Goal: Task Accomplishment & Management: Manage account settings

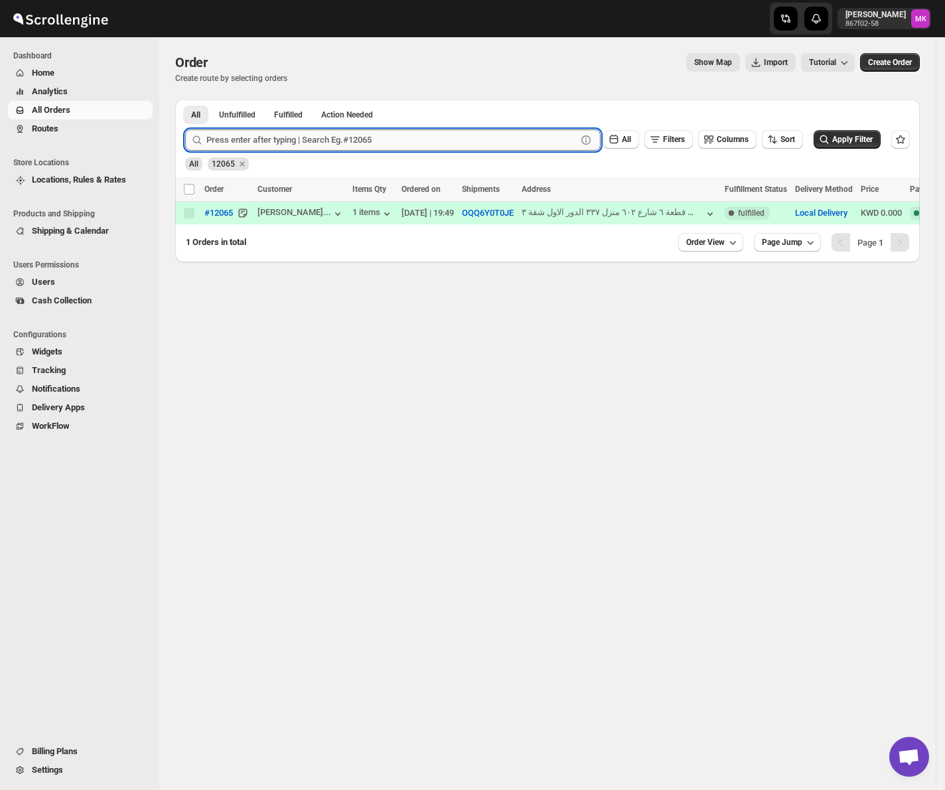
click at [277, 139] on input "text" at bounding box center [391, 139] width 370 height 21
paste input "12093"
type input "12093"
click at [185, 100] on button "Submit" at bounding box center [204, 107] width 38 height 14
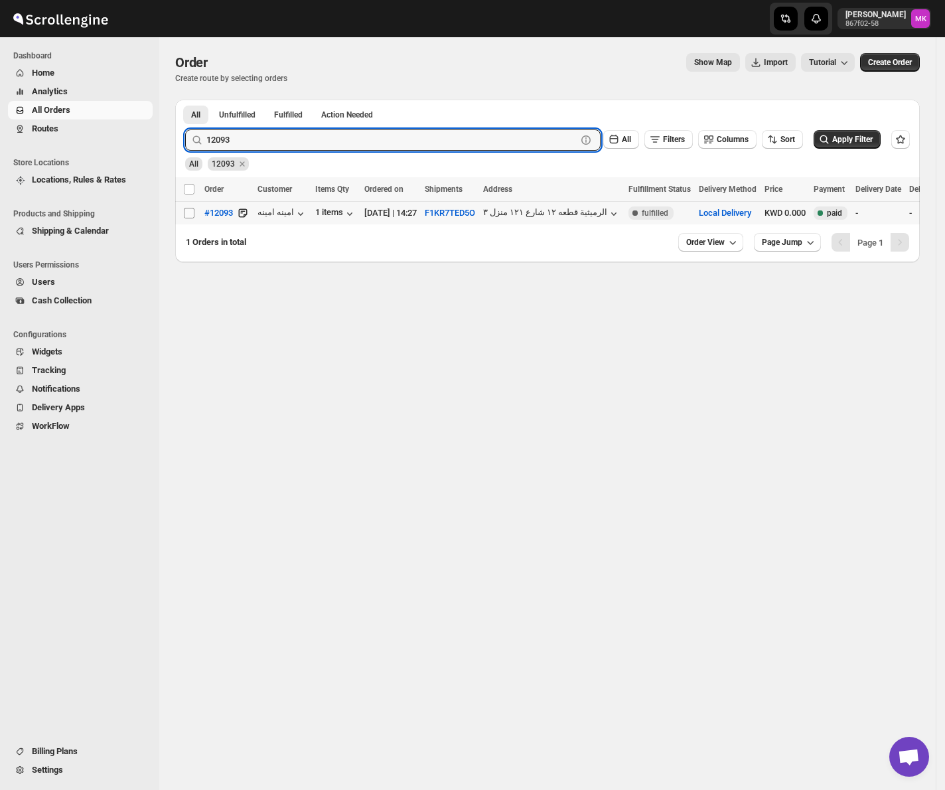
click at [190, 218] on input "Select order" at bounding box center [189, 213] width 11 height 11
checkbox input "true"
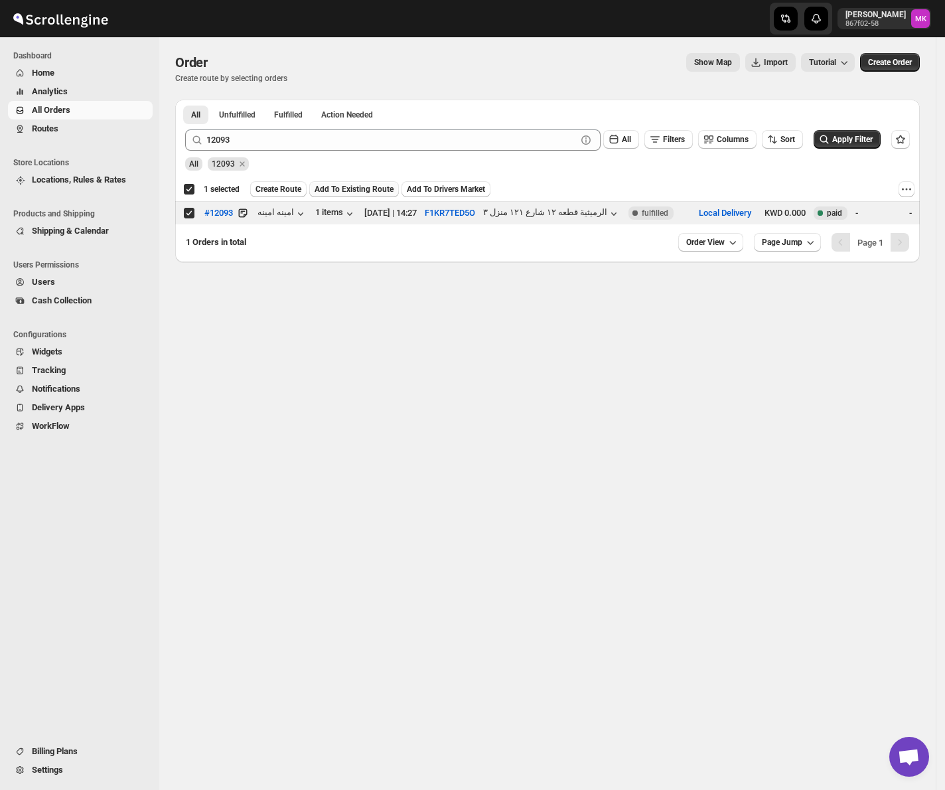
click at [322, 195] on button "Add To Existing Route" at bounding box center [354, 189] width 90 height 16
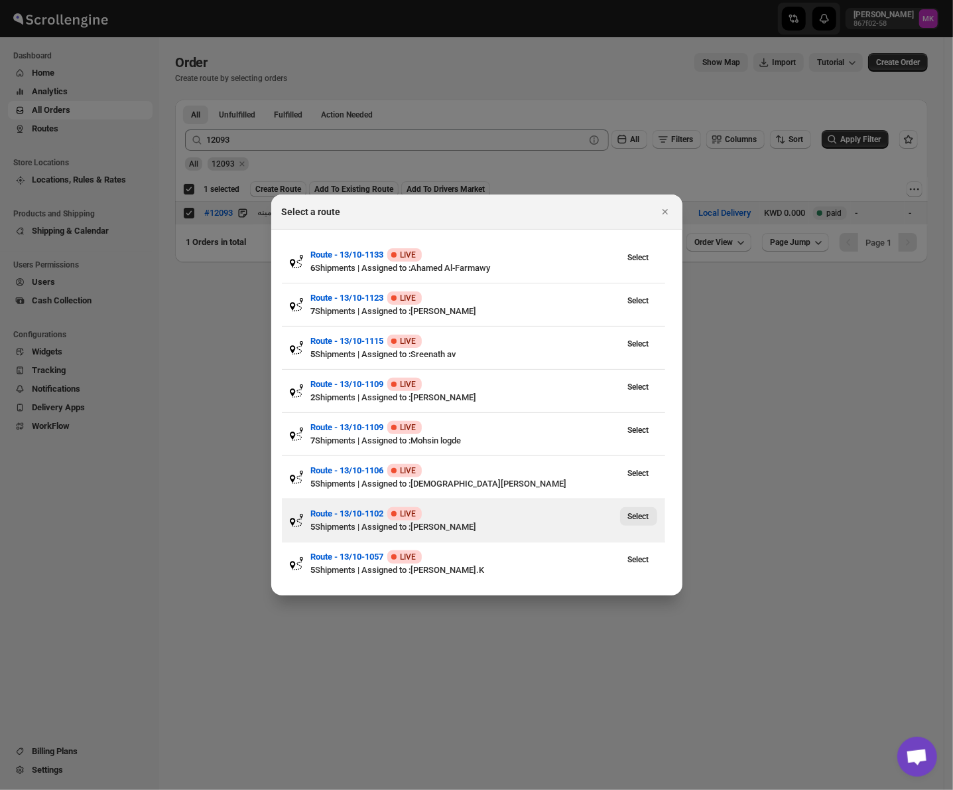
click at [633, 516] on span "Select" at bounding box center [638, 516] width 21 height 11
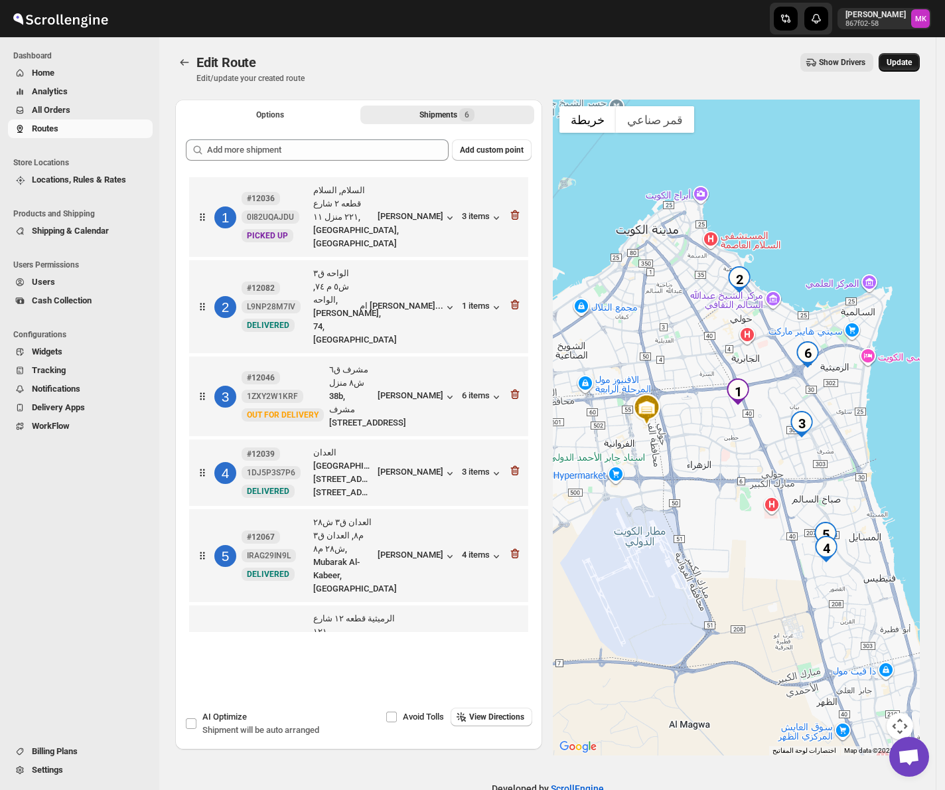
click at [906, 62] on span "Update" at bounding box center [898, 62] width 25 height 11
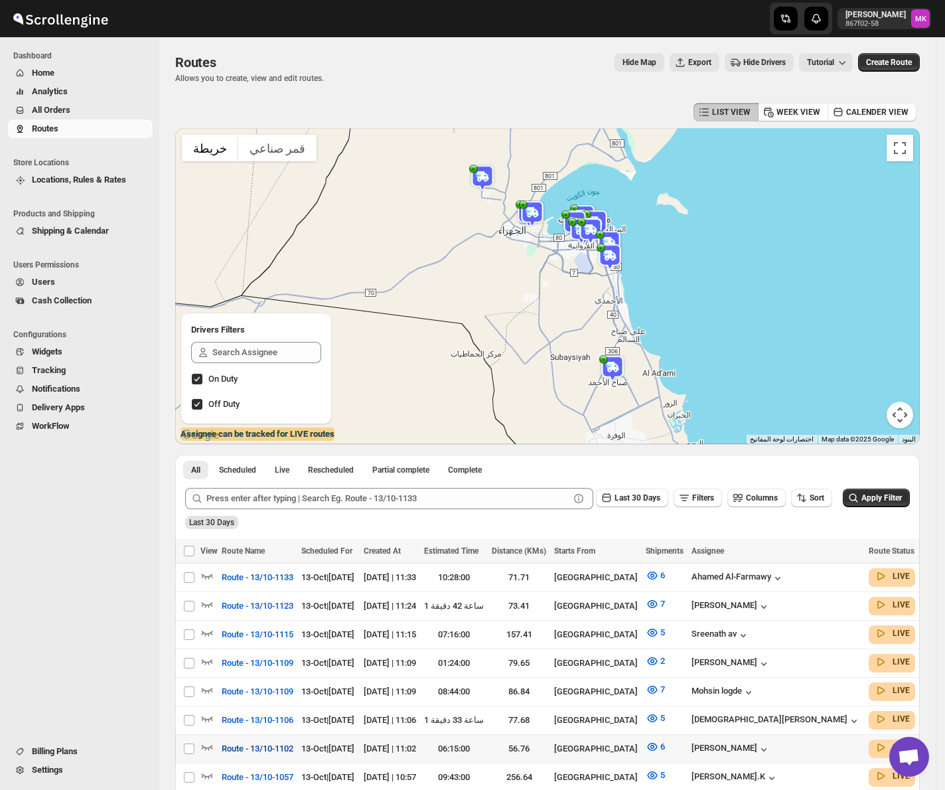
click at [263, 752] on button "Route - 13/10-1102" at bounding box center [258, 748] width 88 height 21
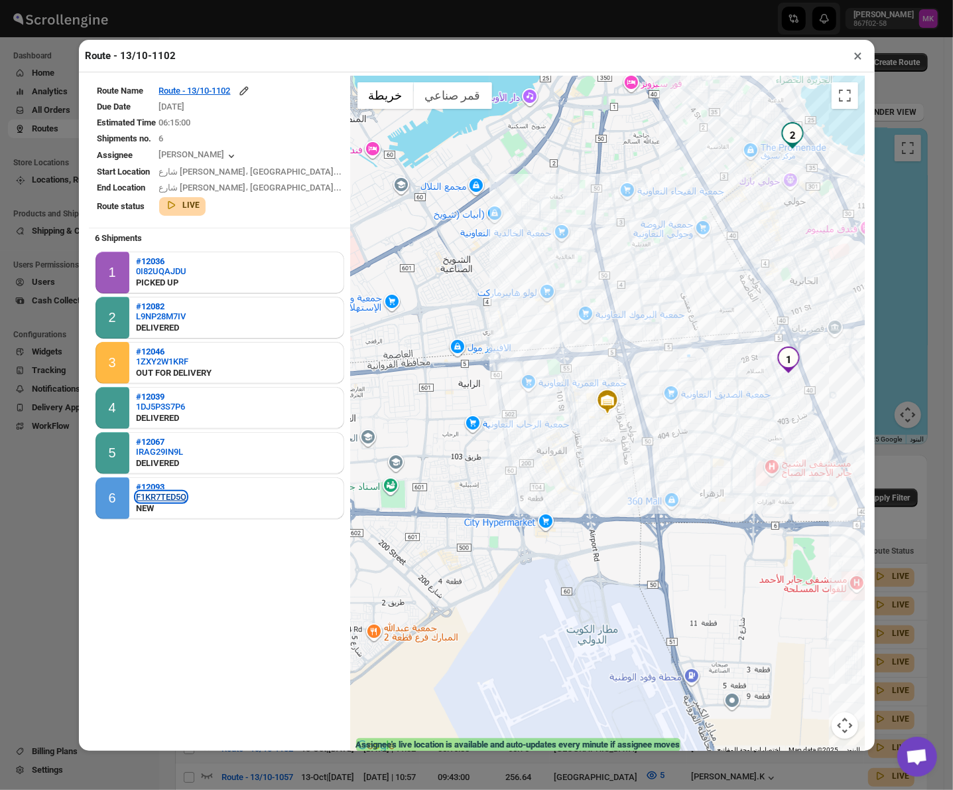
click at [166, 495] on div "F1KR7TED5O" at bounding box center [161, 497] width 50 height 10
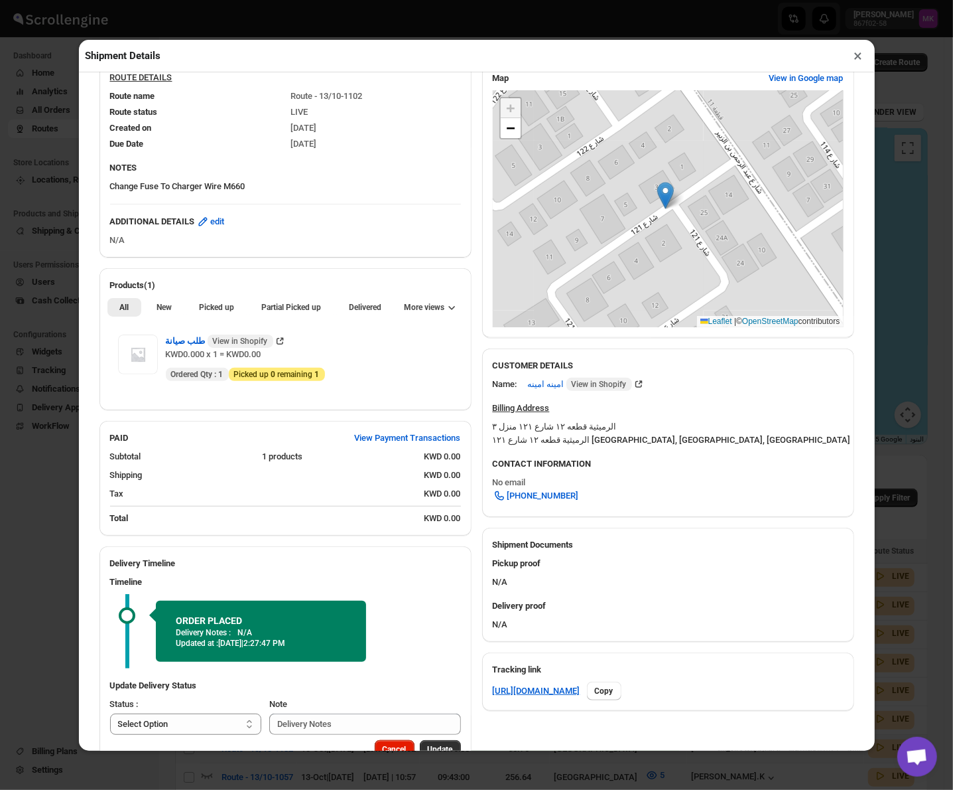
scroll to position [214, 0]
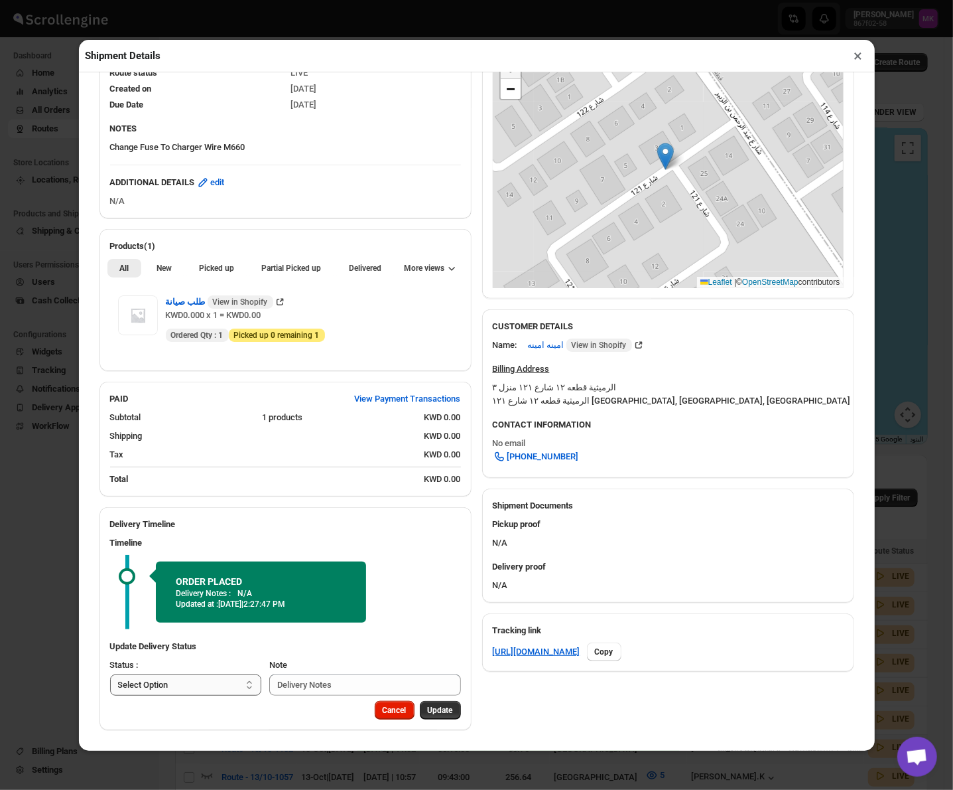
click at [144, 679] on select "Select Option PICKED UP OUT FOR DELIVERY RESCHEDULE DELIVERED CANCELLED" at bounding box center [186, 684] width 152 height 21
select select "PICKED_UP"
click at [110, 674] on select "Select Option PICKED UP OUT FOR DELIVERY RESCHEDULE DELIVERED CANCELLED" at bounding box center [186, 684] width 152 height 21
click at [415, 709] on span "Pick Products" at bounding box center [428, 710] width 50 height 11
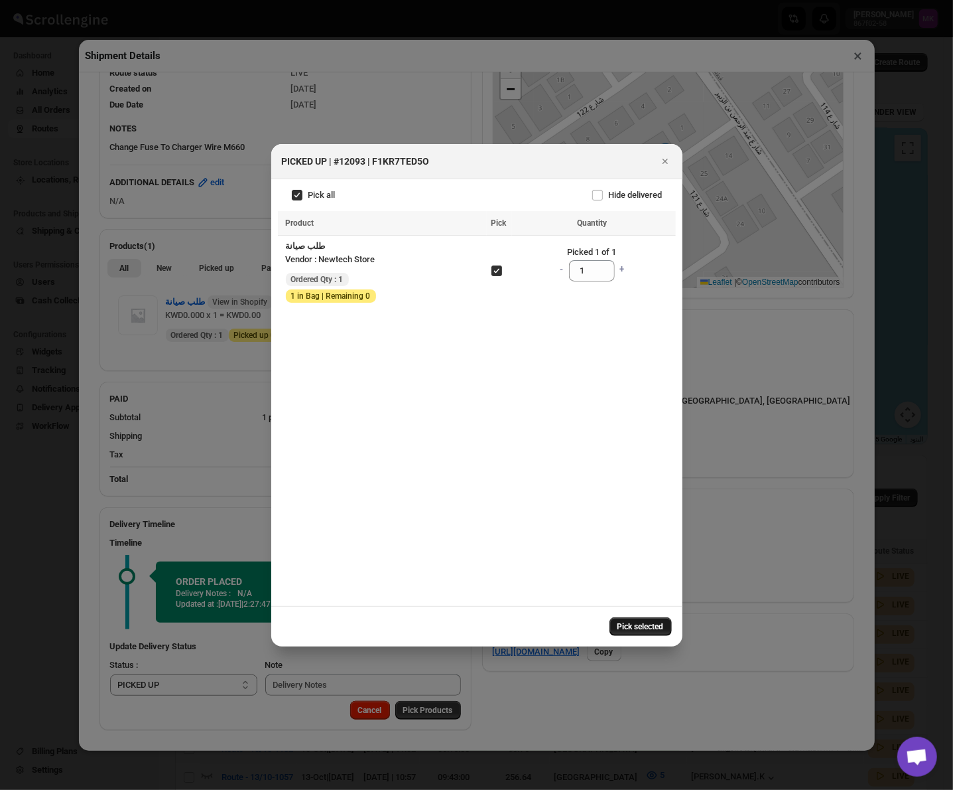
click at [621, 624] on span "Pick selected" at bounding box center [641, 626] width 46 height 11
select select
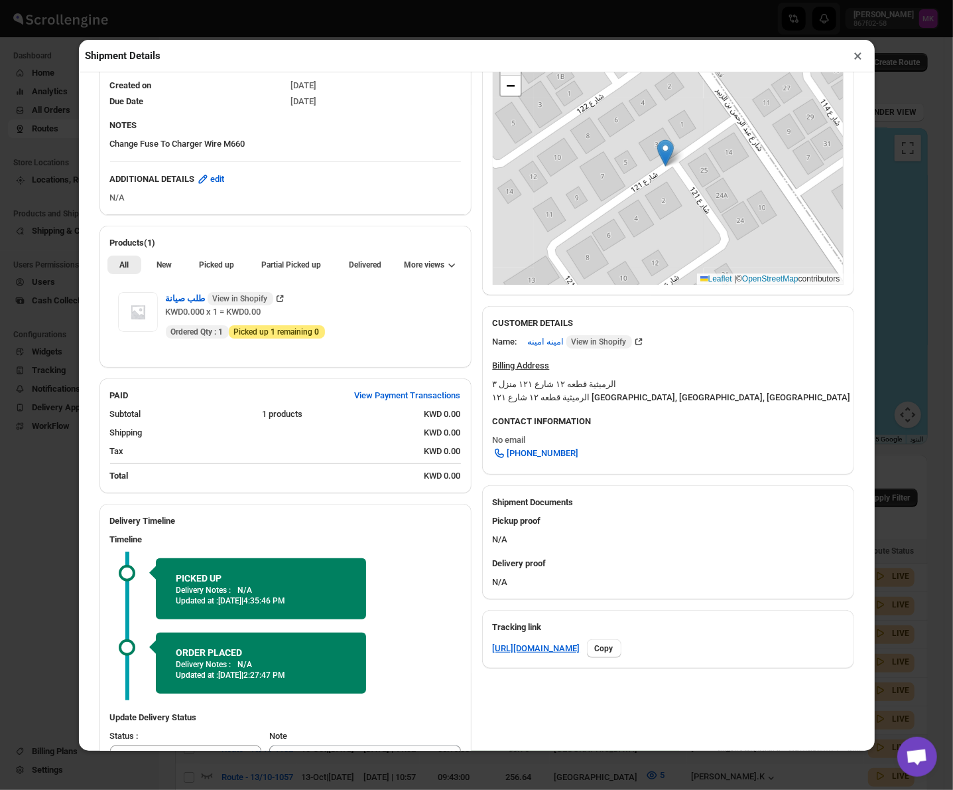
click at [860, 54] on button "×" at bounding box center [858, 55] width 19 height 19
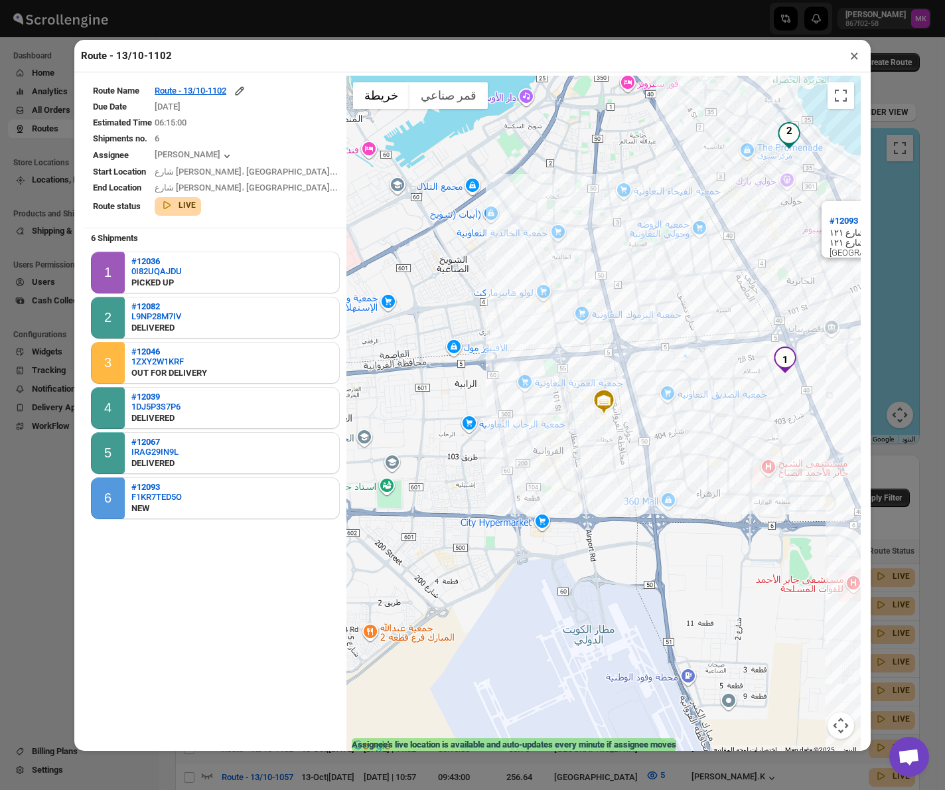
click at [855, 62] on button "×" at bounding box center [854, 55] width 19 height 19
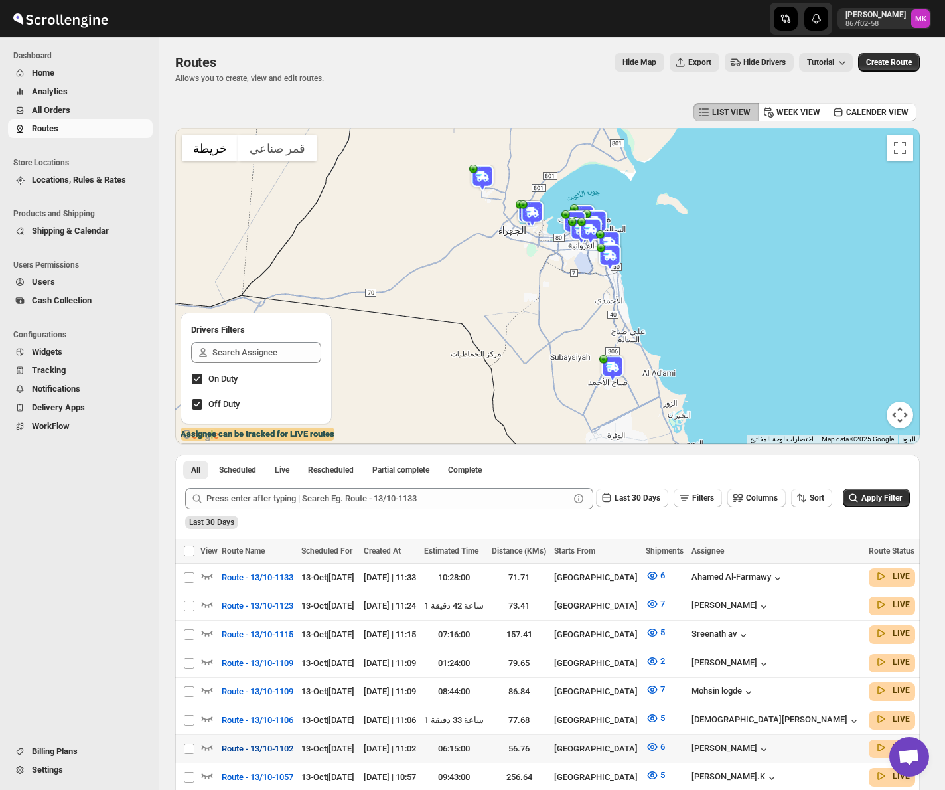
click at [287, 749] on button "Route - 13/10-1102" at bounding box center [258, 748] width 88 height 21
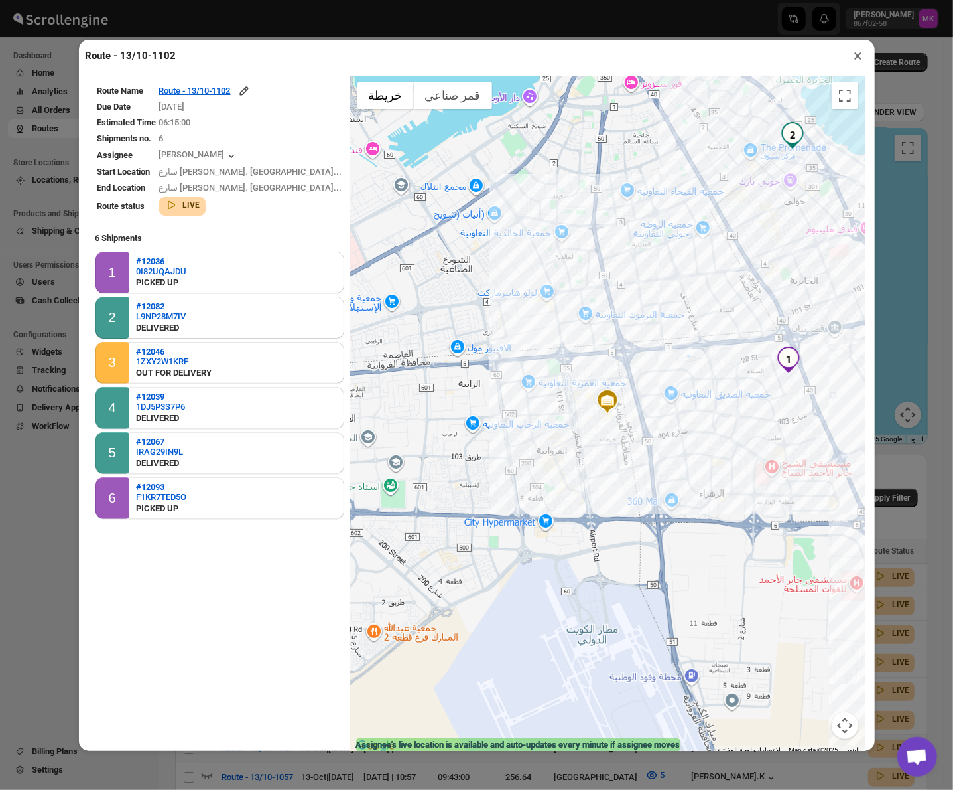
click at [852, 58] on button "×" at bounding box center [858, 55] width 19 height 19
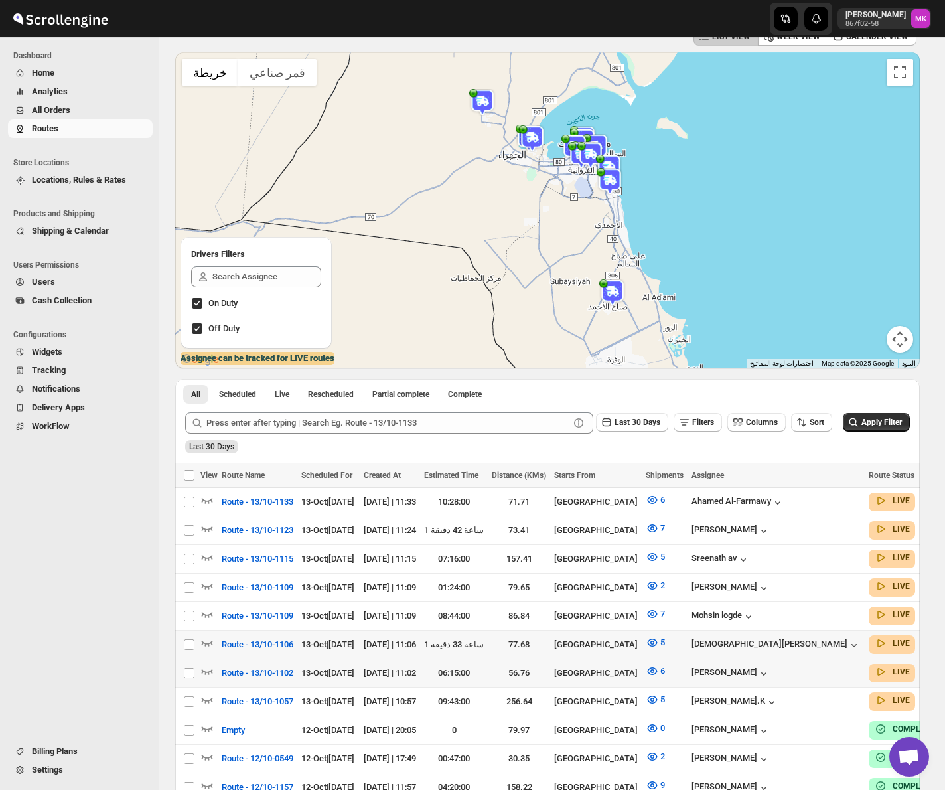
scroll to position [88, 0]
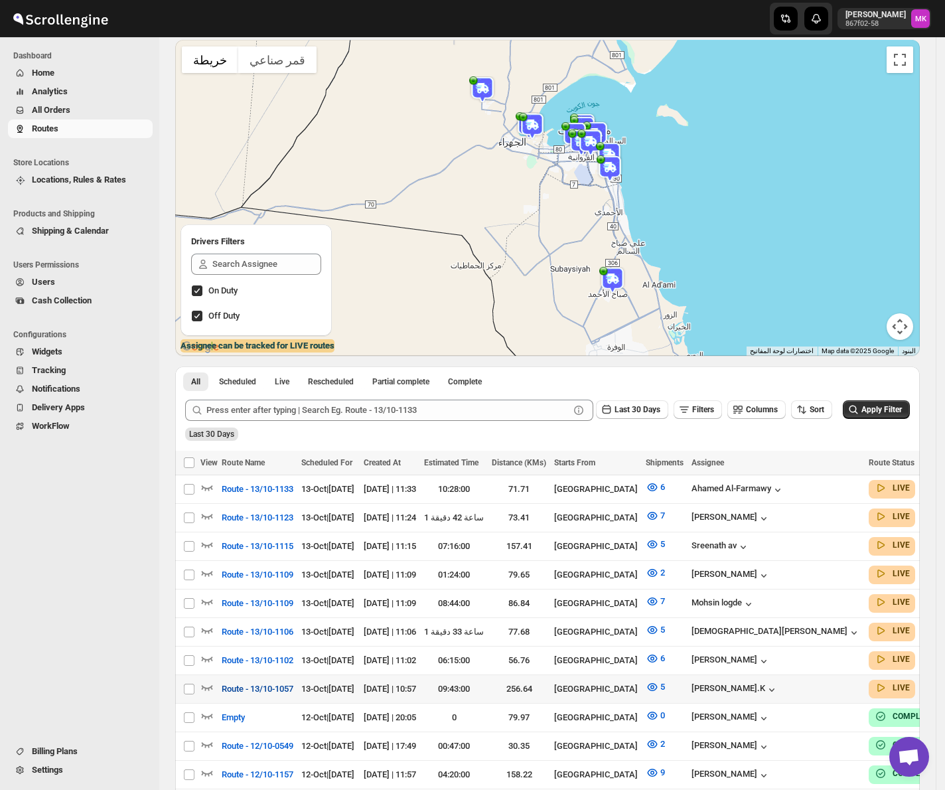
click at [253, 682] on span "Route - 13/10-1057" at bounding box center [258, 688] width 72 height 13
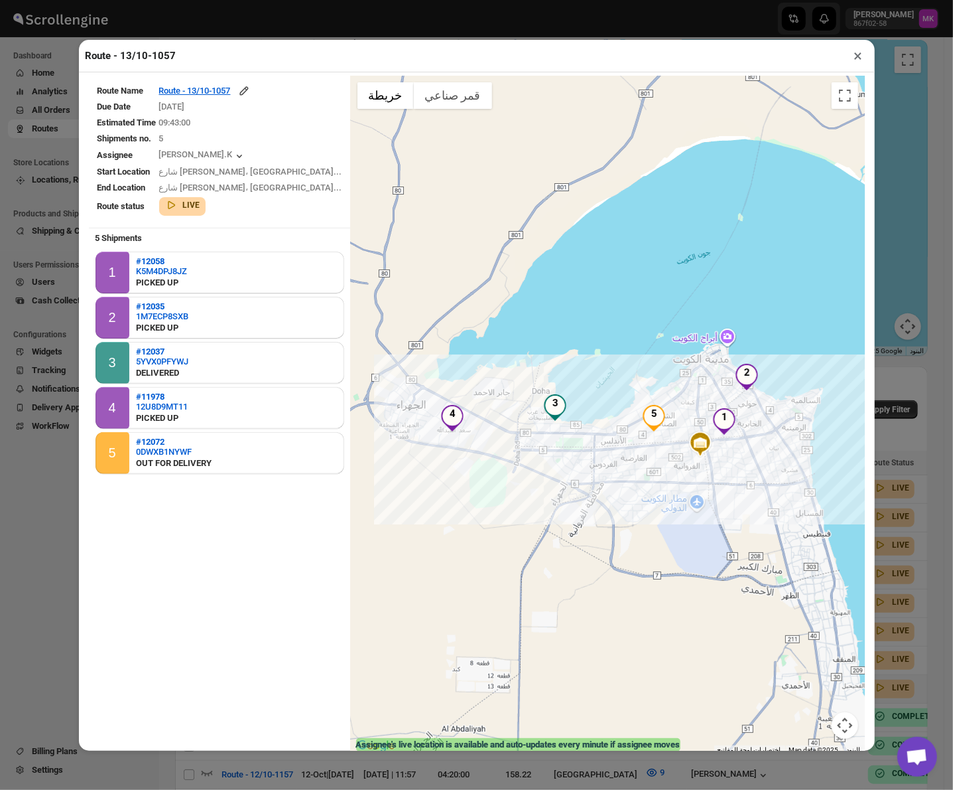
click at [863, 56] on button "×" at bounding box center [858, 55] width 19 height 19
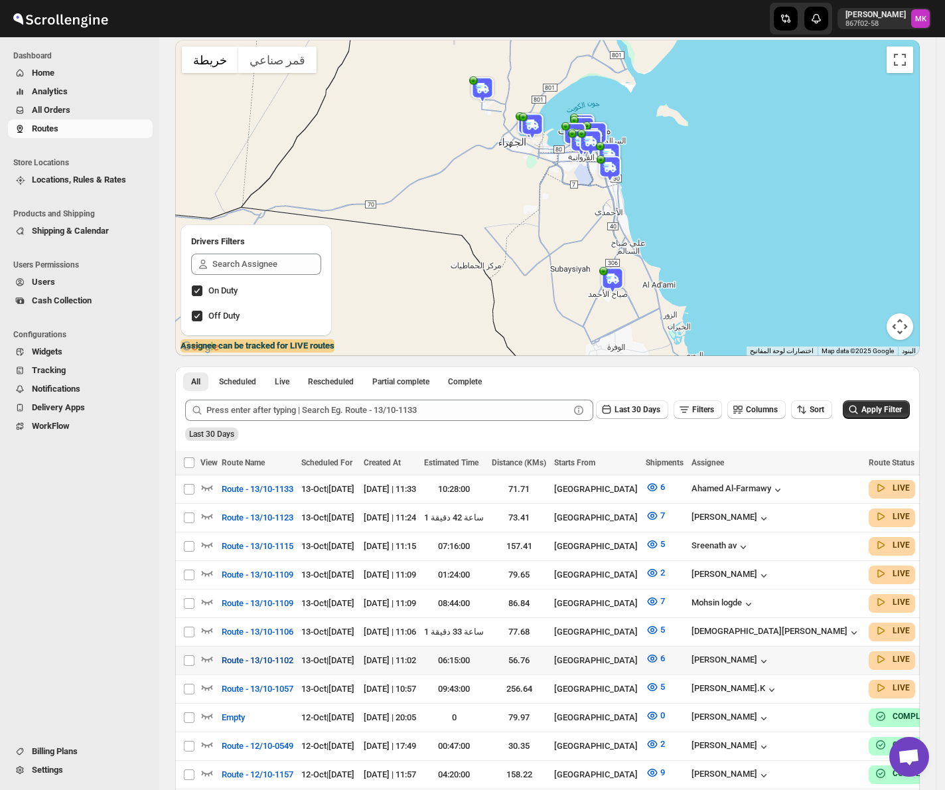
click at [253, 656] on span "Route - 13/10-1102" at bounding box center [258, 660] width 72 height 13
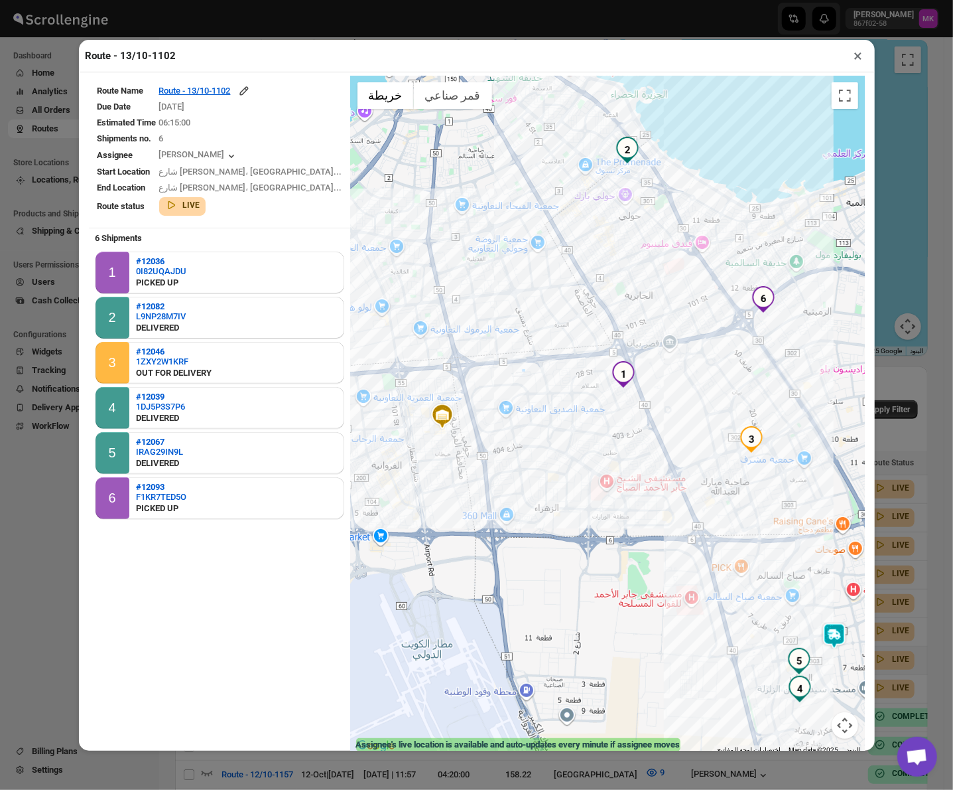
click at [863, 50] on button "×" at bounding box center [858, 55] width 19 height 19
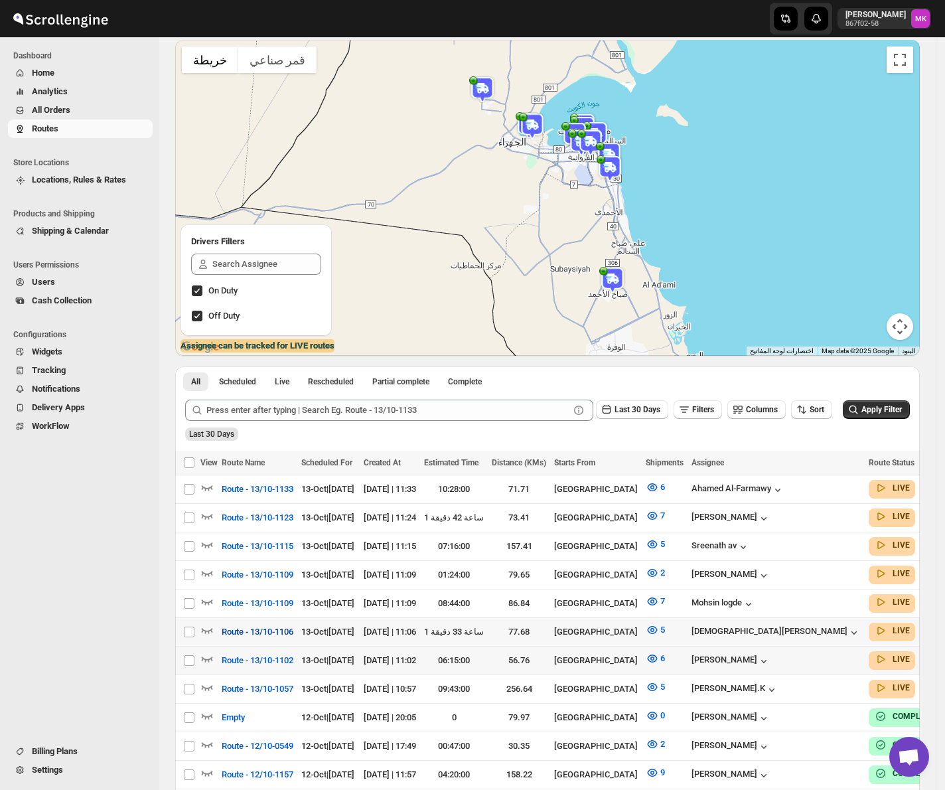
click at [277, 625] on span "Route - 13/10-1106" at bounding box center [258, 631] width 72 height 13
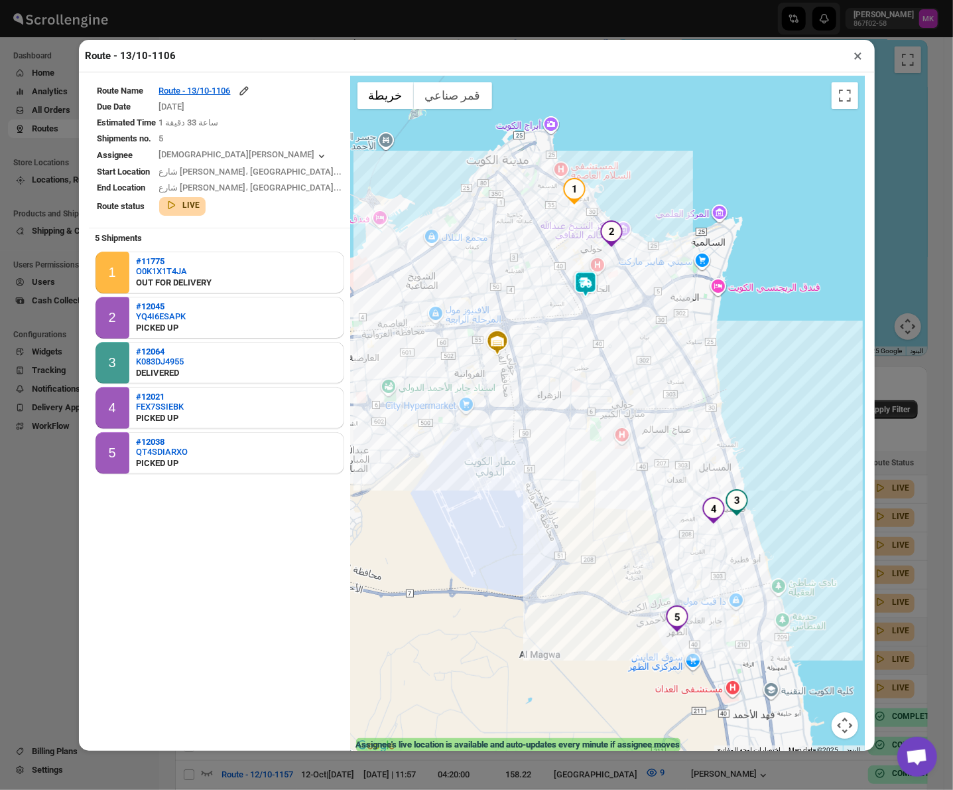
click at [855, 65] on button "×" at bounding box center [858, 55] width 19 height 19
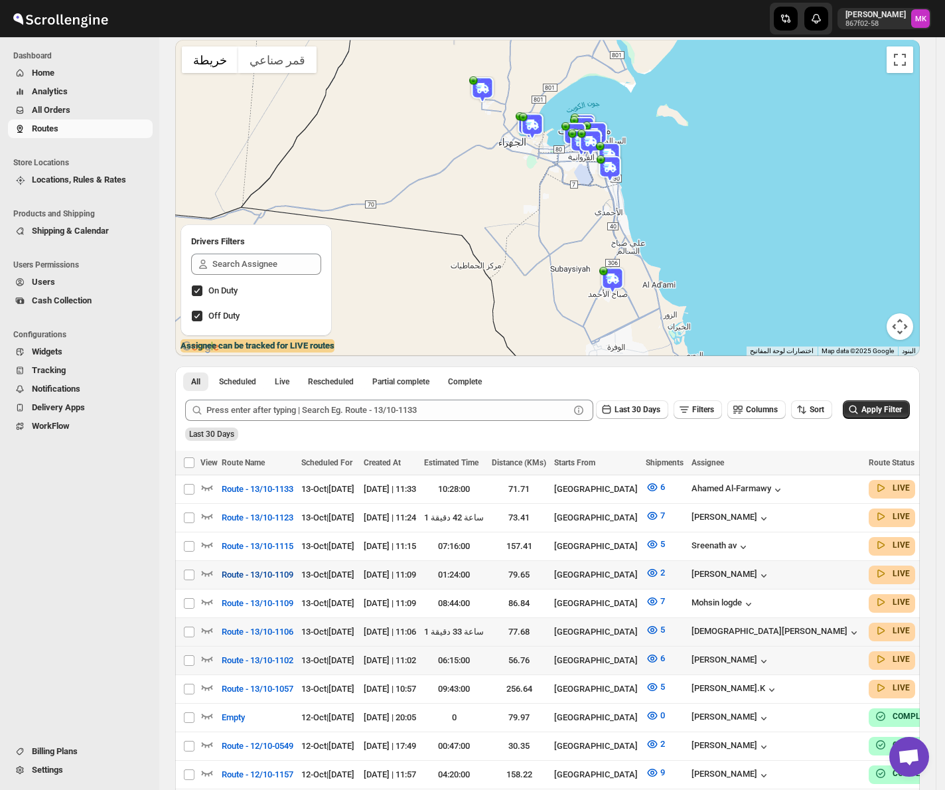
click at [259, 572] on span "Route - 13/10-1109" at bounding box center [258, 574] width 72 height 13
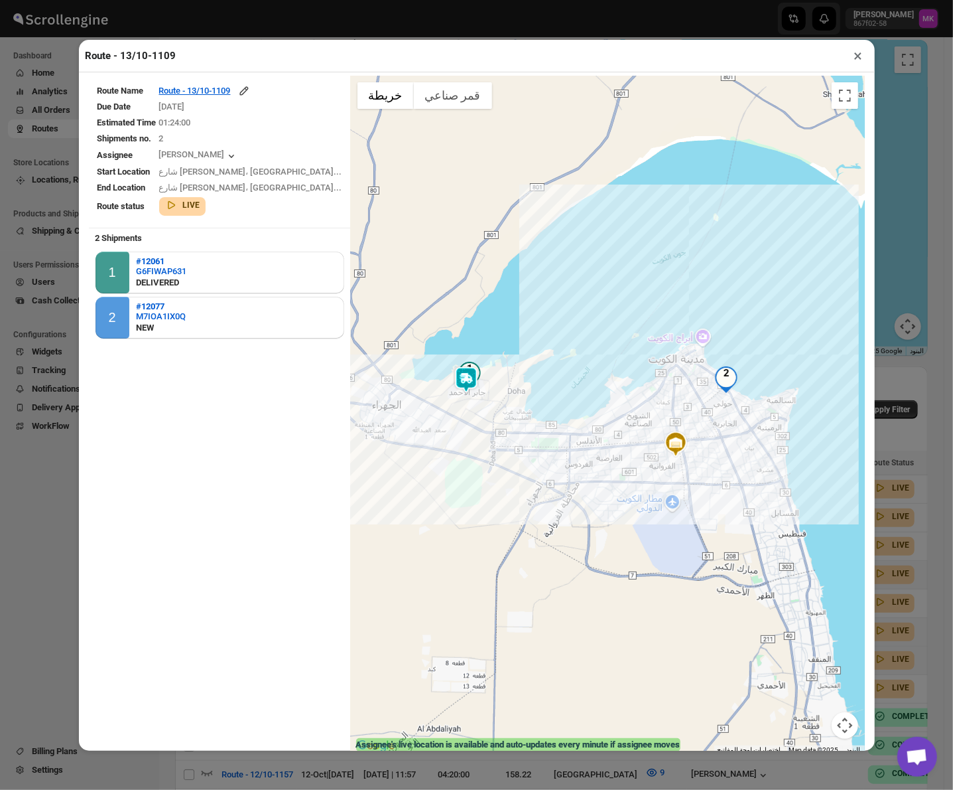
click at [908, 576] on div "Route - 13/10-1109 × Route Name Route - 13/10-1109 Due Date 10/13/2025 Estimate…" at bounding box center [476, 395] width 953 height 790
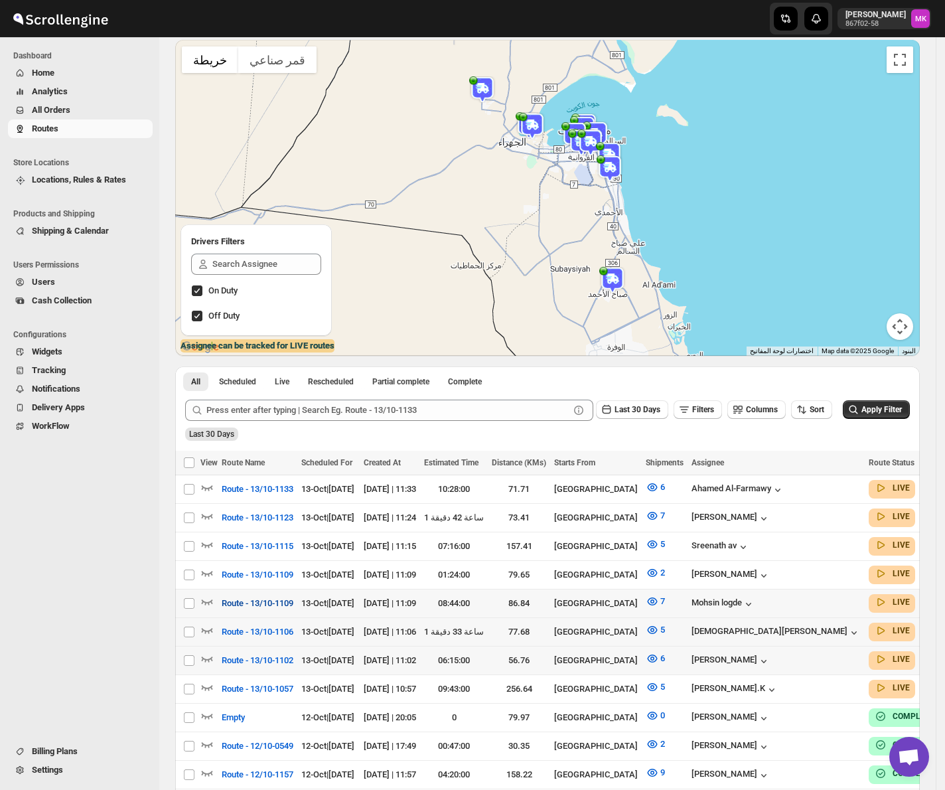
click at [275, 598] on span "Route - 13/10-1109" at bounding box center [258, 603] width 72 height 13
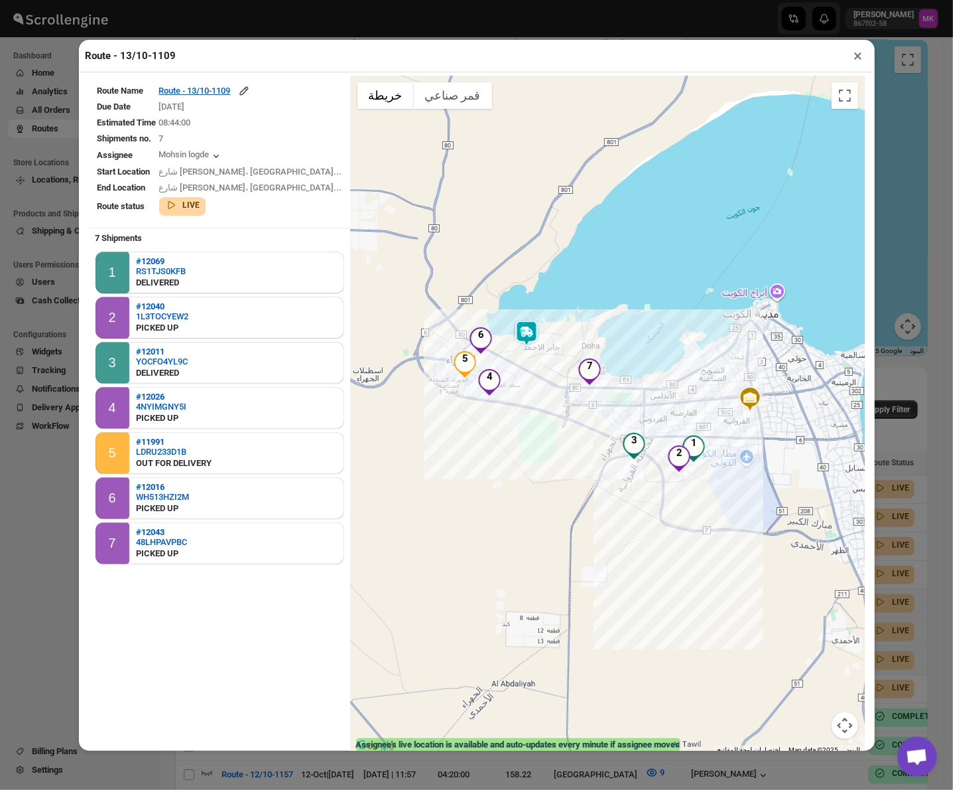
click at [858, 51] on button "×" at bounding box center [858, 55] width 19 height 19
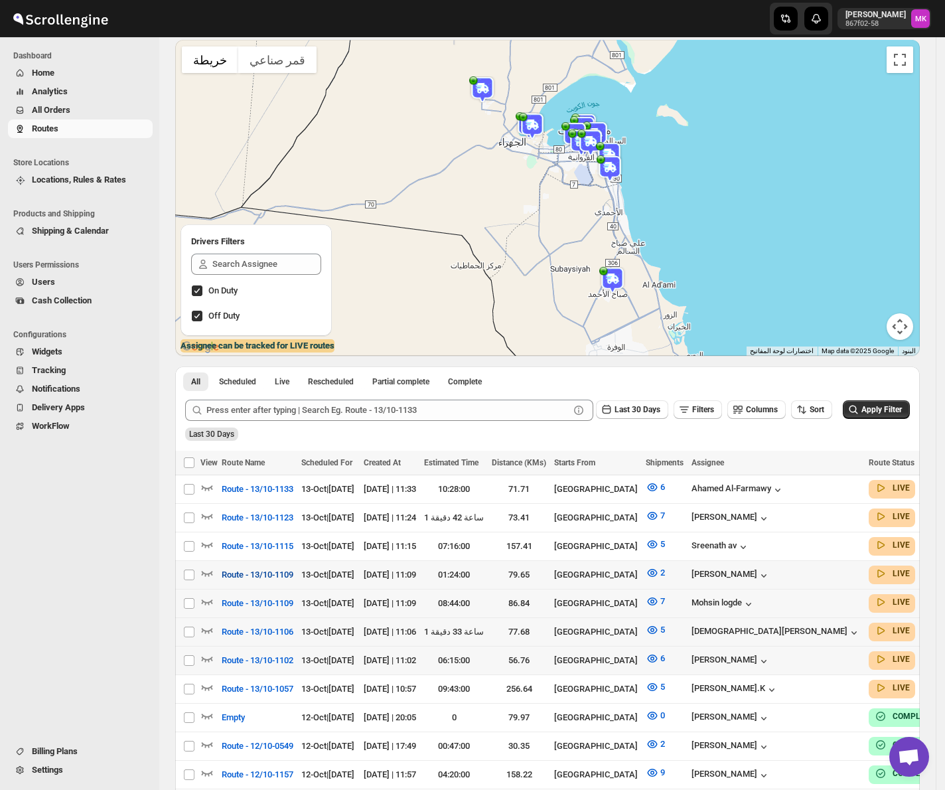
click at [249, 576] on span "Route - 13/10-1109" at bounding box center [258, 574] width 72 height 13
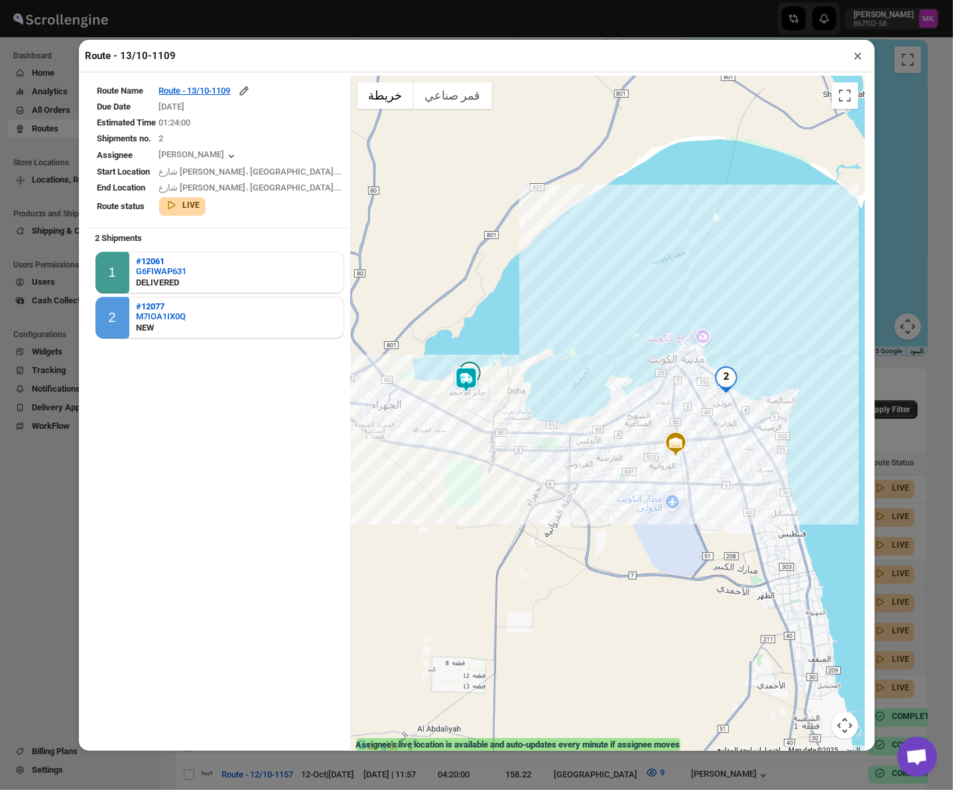
click at [853, 54] on button "×" at bounding box center [858, 55] width 19 height 19
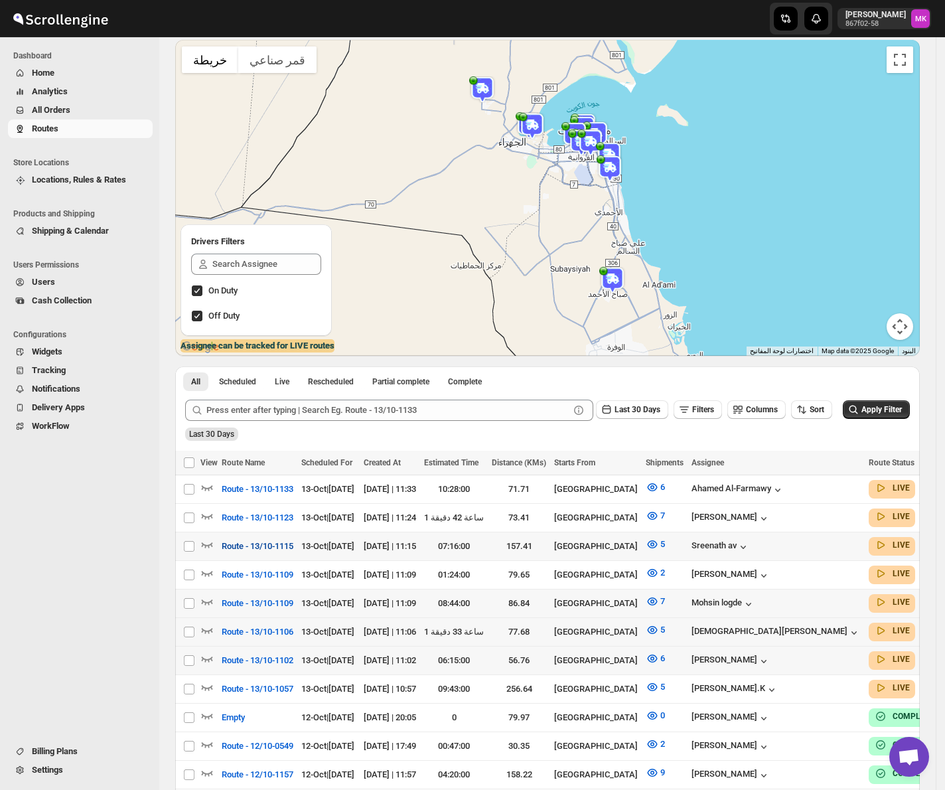
click at [277, 542] on span "Route - 13/10-1115" at bounding box center [258, 545] width 72 height 13
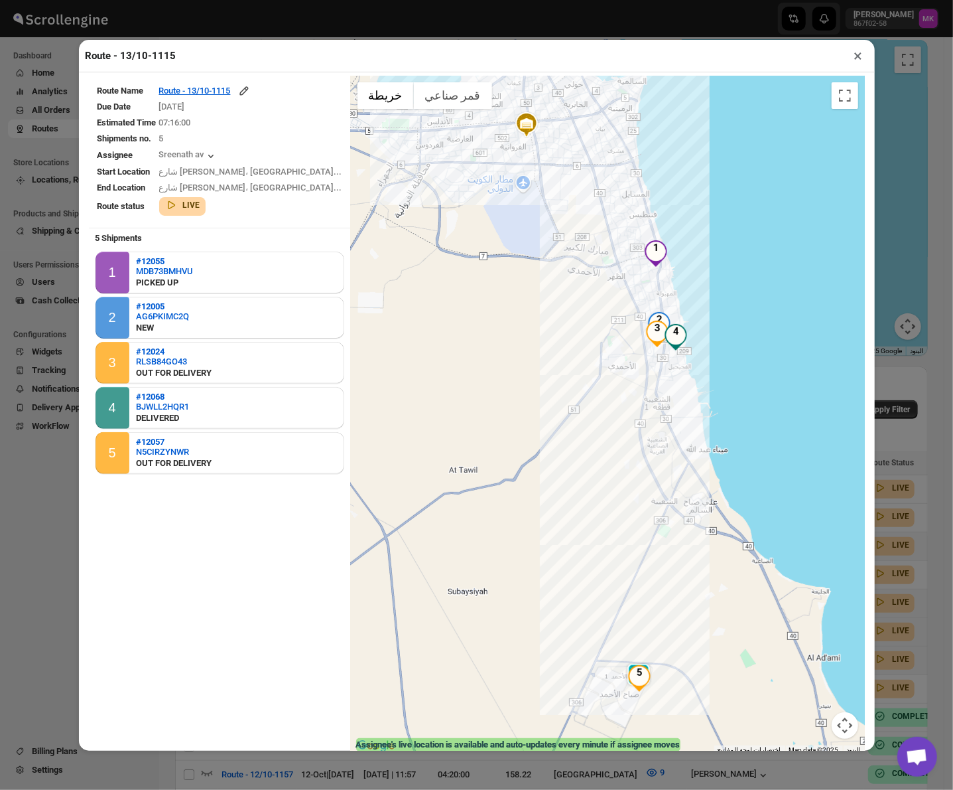
click at [863, 59] on button "×" at bounding box center [858, 55] width 19 height 19
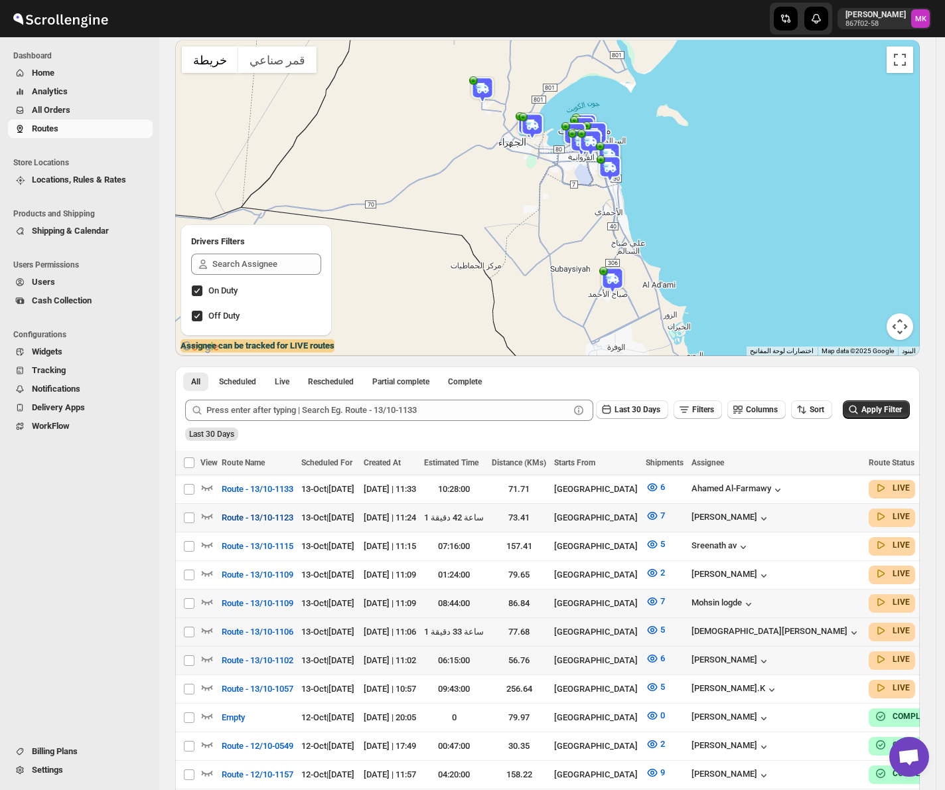
click at [285, 518] on span "Route - 13/10-1123" at bounding box center [258, 517] width 72 height 13
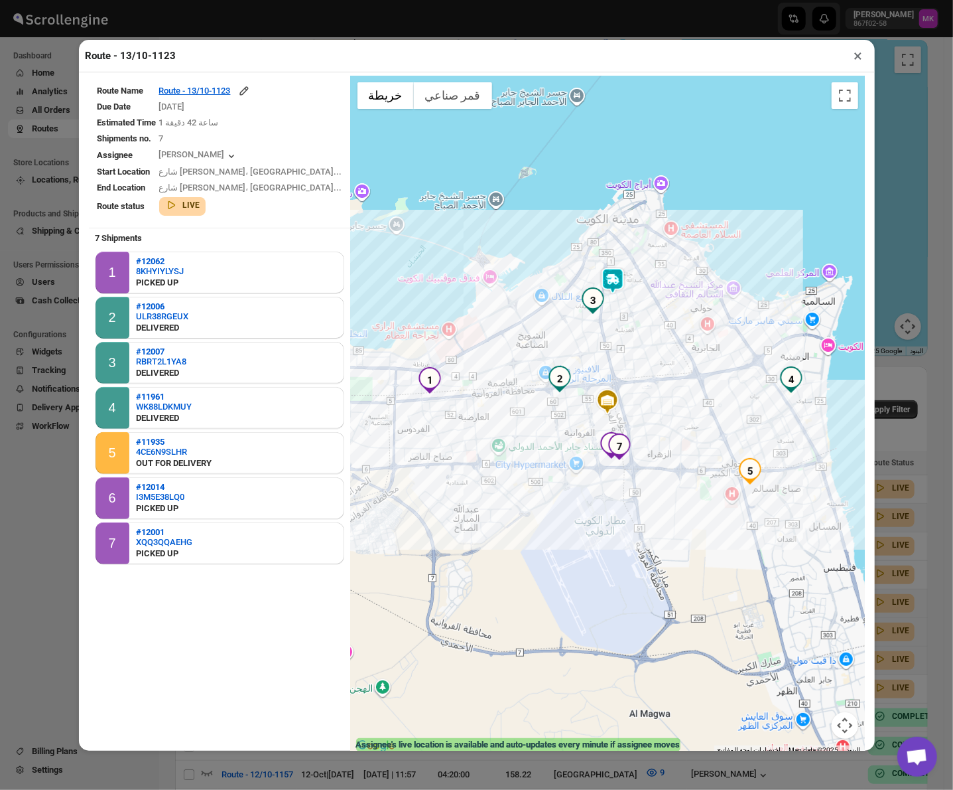
click at [855, 64] on button "×" at bounding box center [858, 55] width 19 height 19
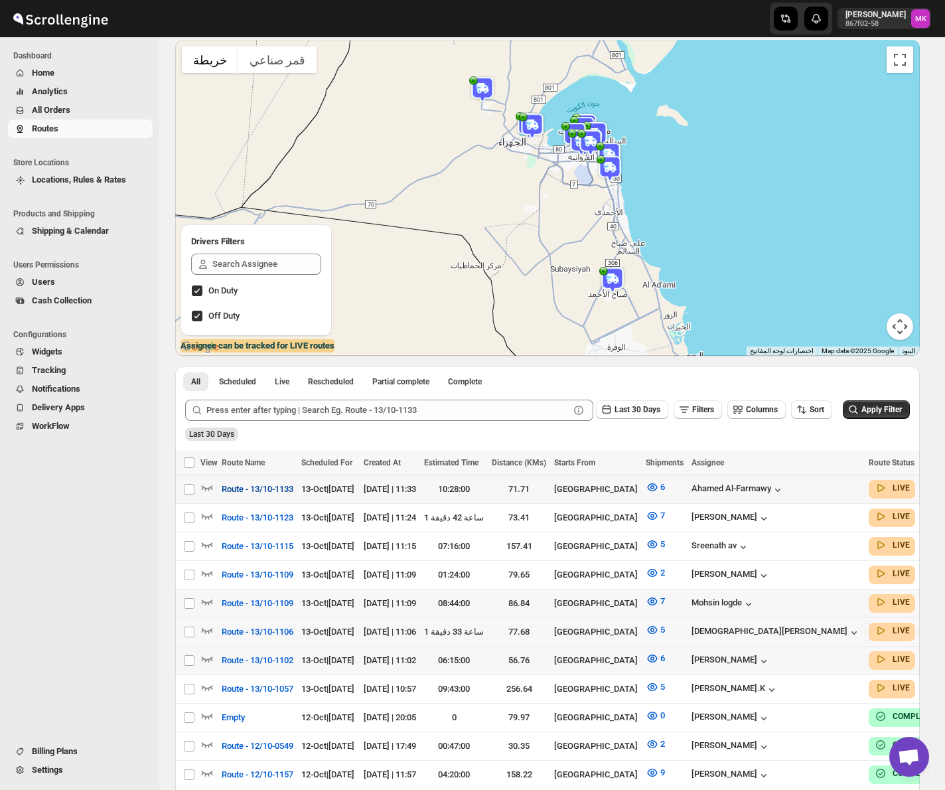
click at [261, 481] on button "Route - 13/10-1133" at bounding box center [258, 488] width 88 height 21
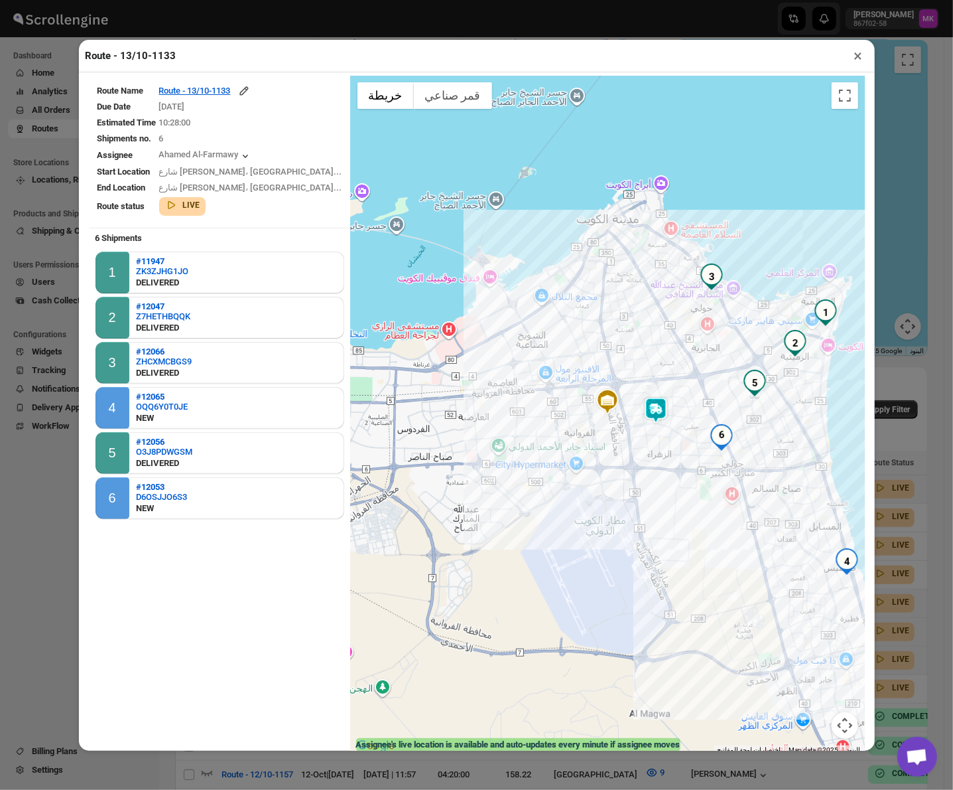
click at [853, 60] on button "×" at bounding box center [858, 55] width 19 height 19
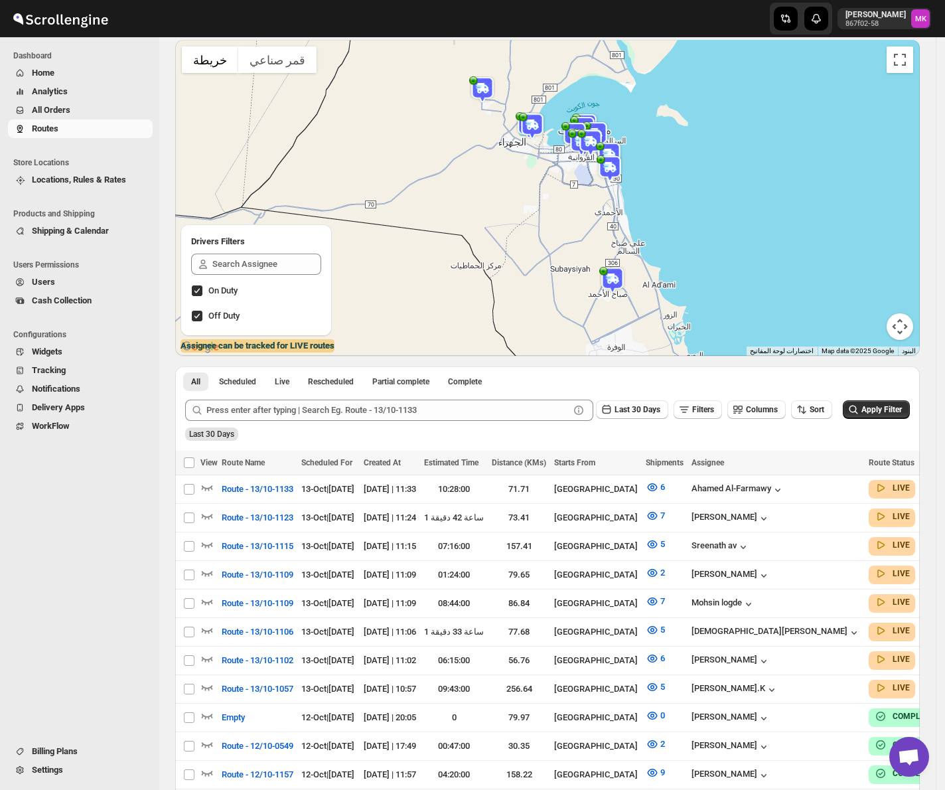
click at [65, 109] on span "All Orders" at bounding box center [51, 110] width 38 height 10
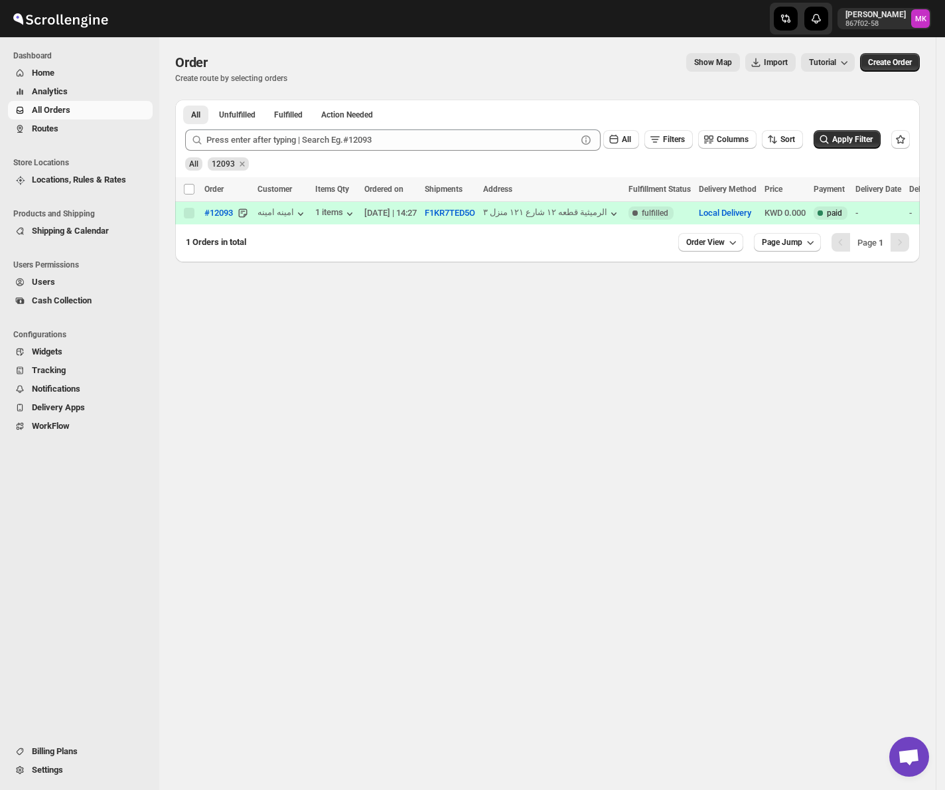
click at [46, 136] on button "Routes" at bounding box center [80, 128] width 145 height 19
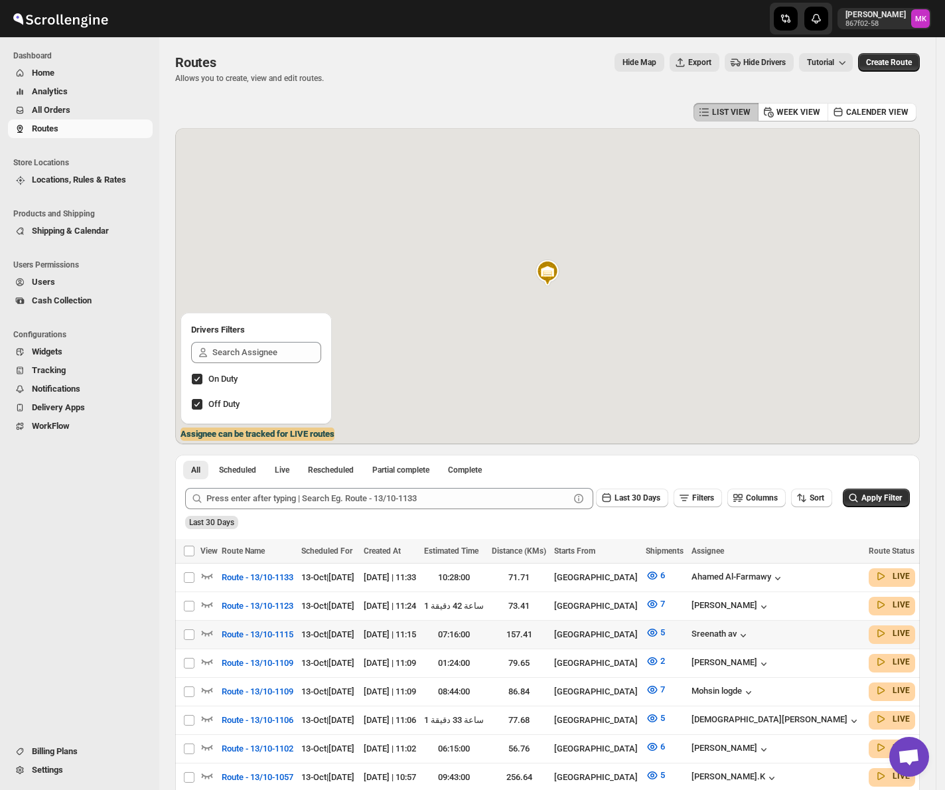
scroll to position [88, 0]
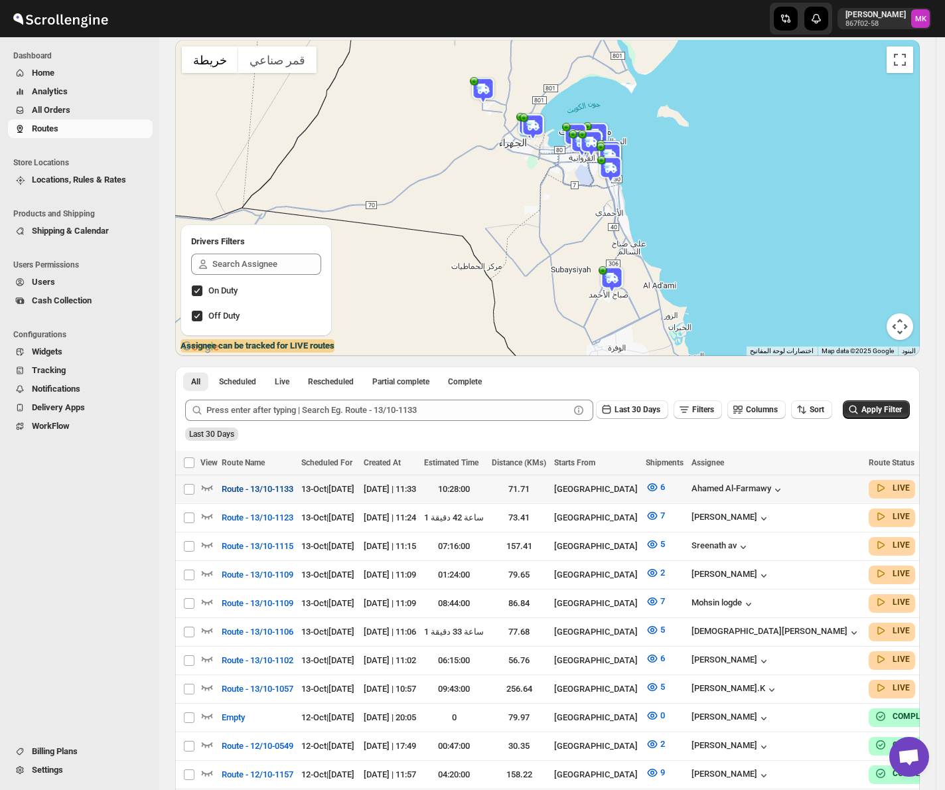
click at [268, 484] on span "Route - 13/10-1133" at bounding box center [258, 488] width 72 height 13
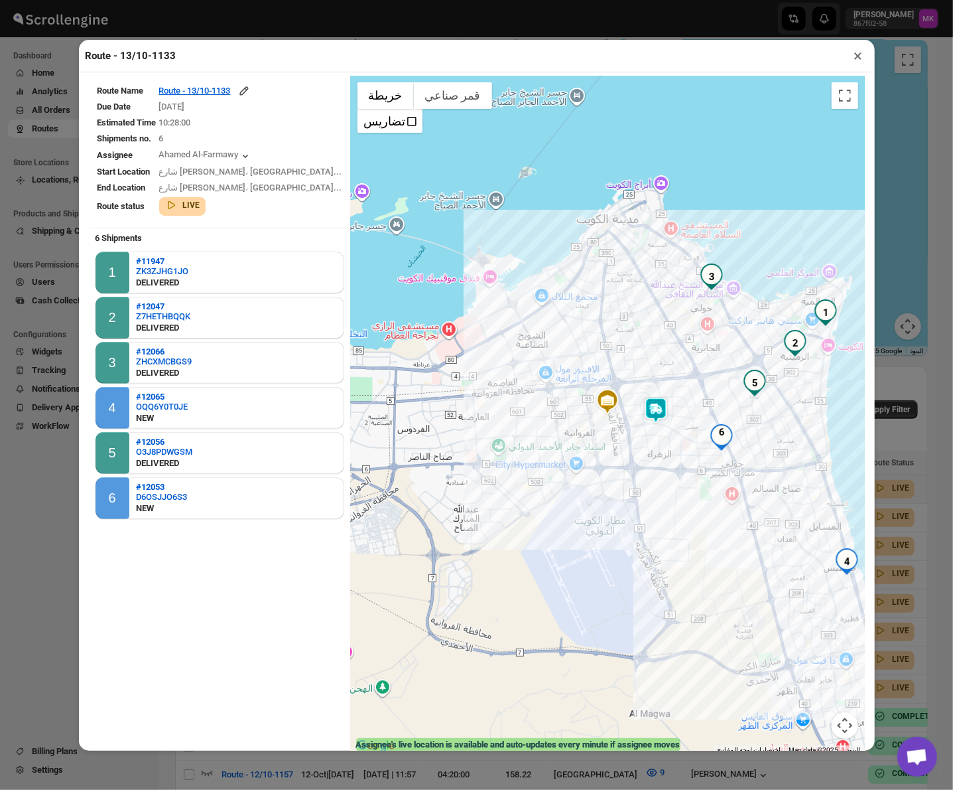
click at [860, 51] on button "×" at bounding box center [858, 55] width 19 height 19
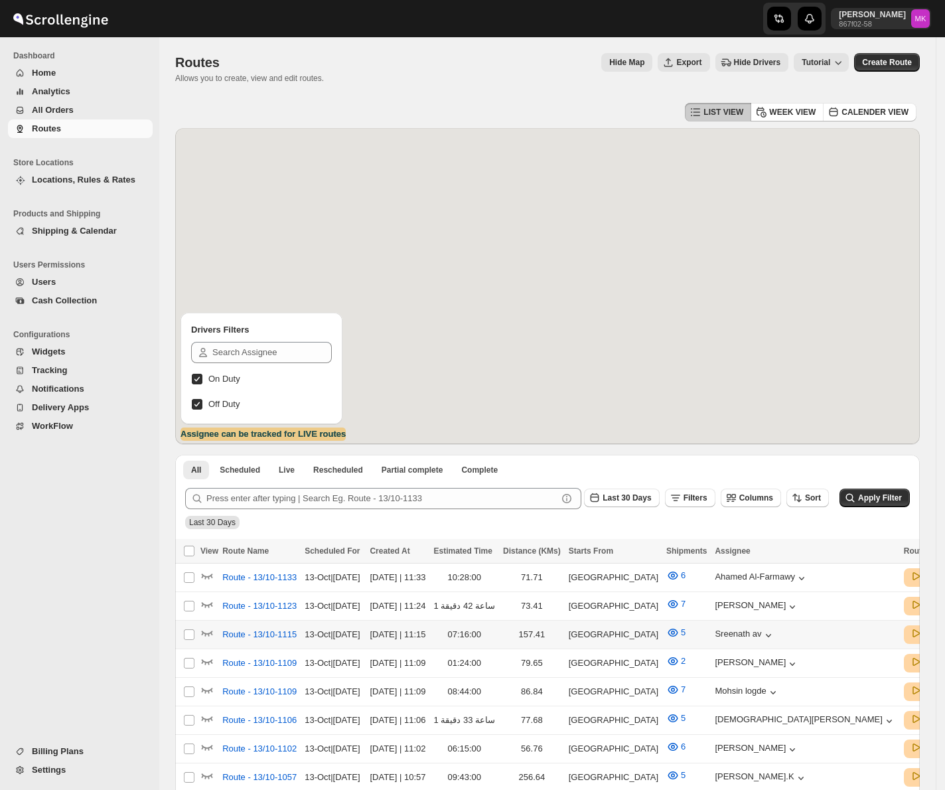
scroll to position [88, 0]
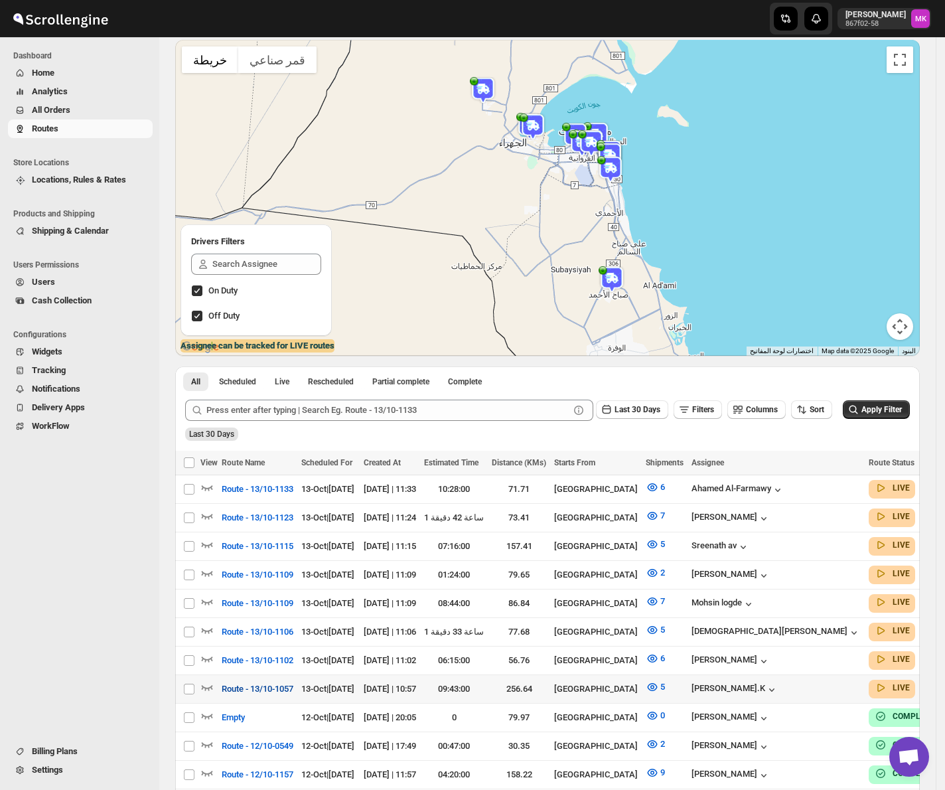
click at [261, 683] on span "Route - 13/10-1057" at bounding box center [258, 688] width 72 height 13
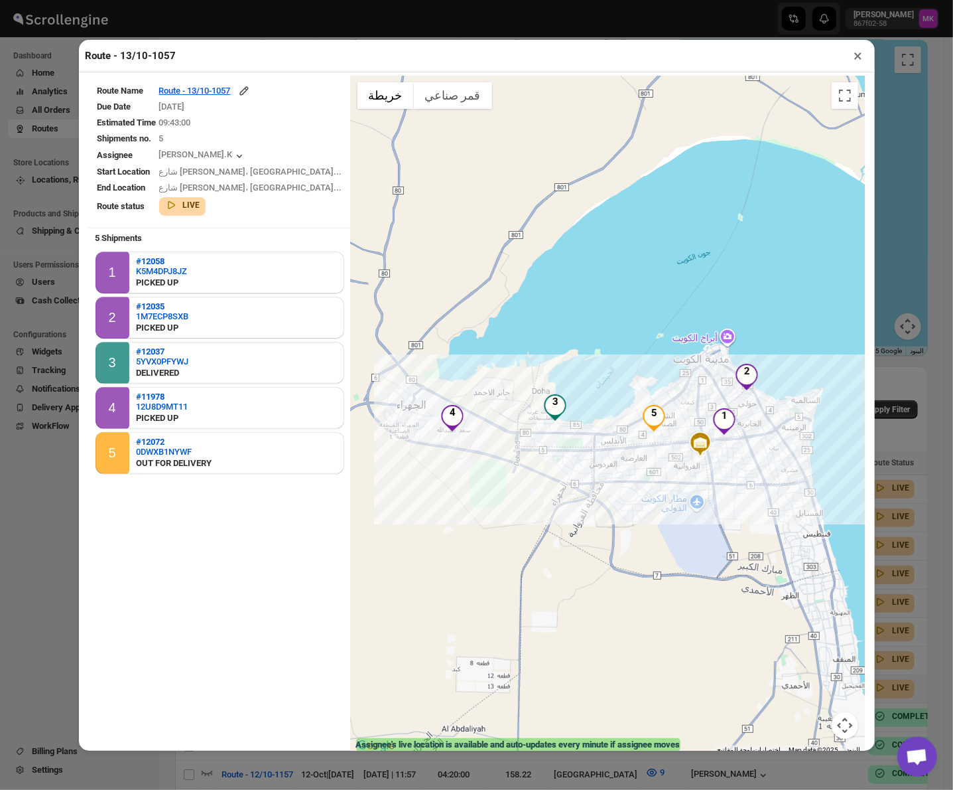
click at [861, 60] on button "×" at bounding box center [858, 55] width 19 height 19
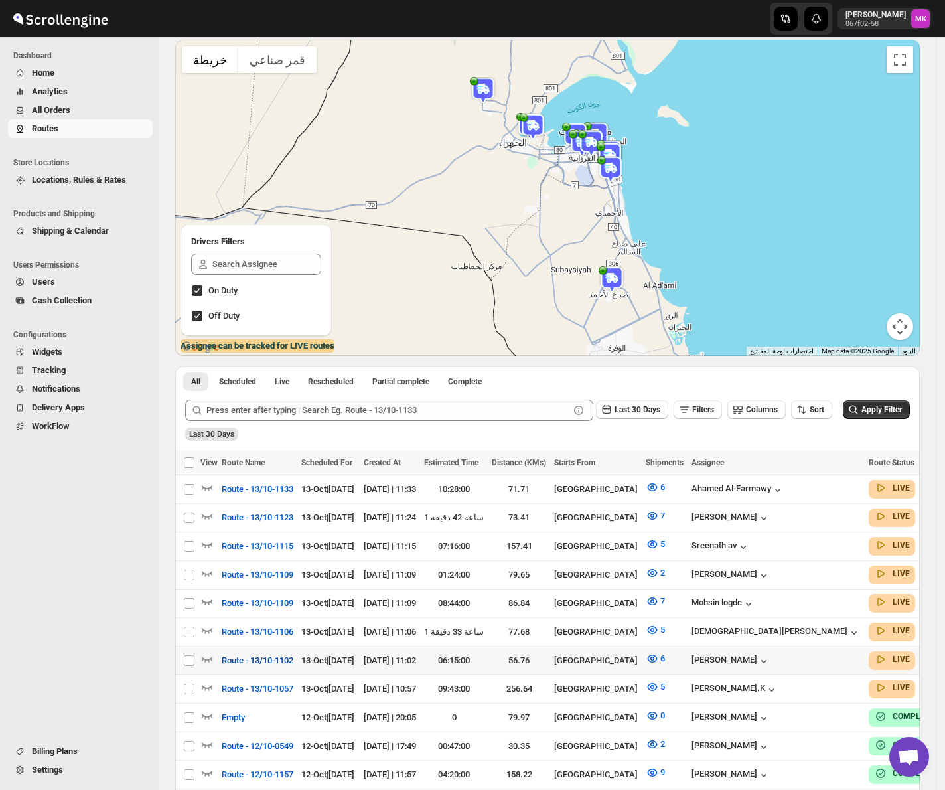
click at [273, 654] on span "Route - 13/10-1102" at bounding box center [258, 660] width 72 height 13
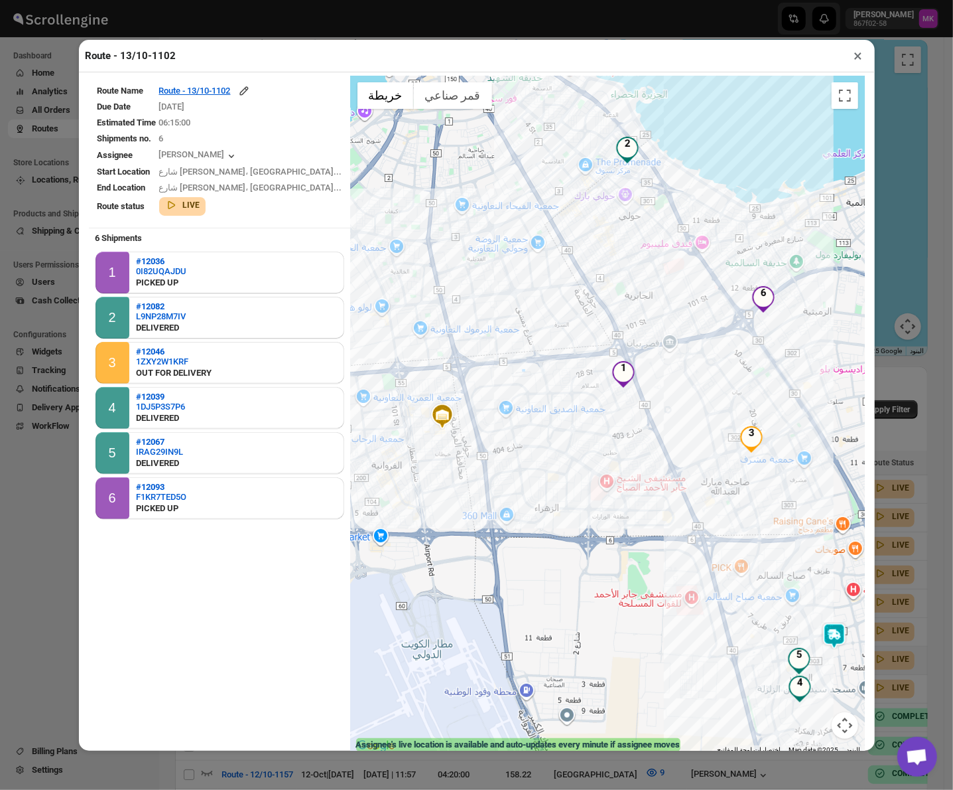
click at [855, 62] on button "×" at bounding box center [858, 55] width 19 height 19
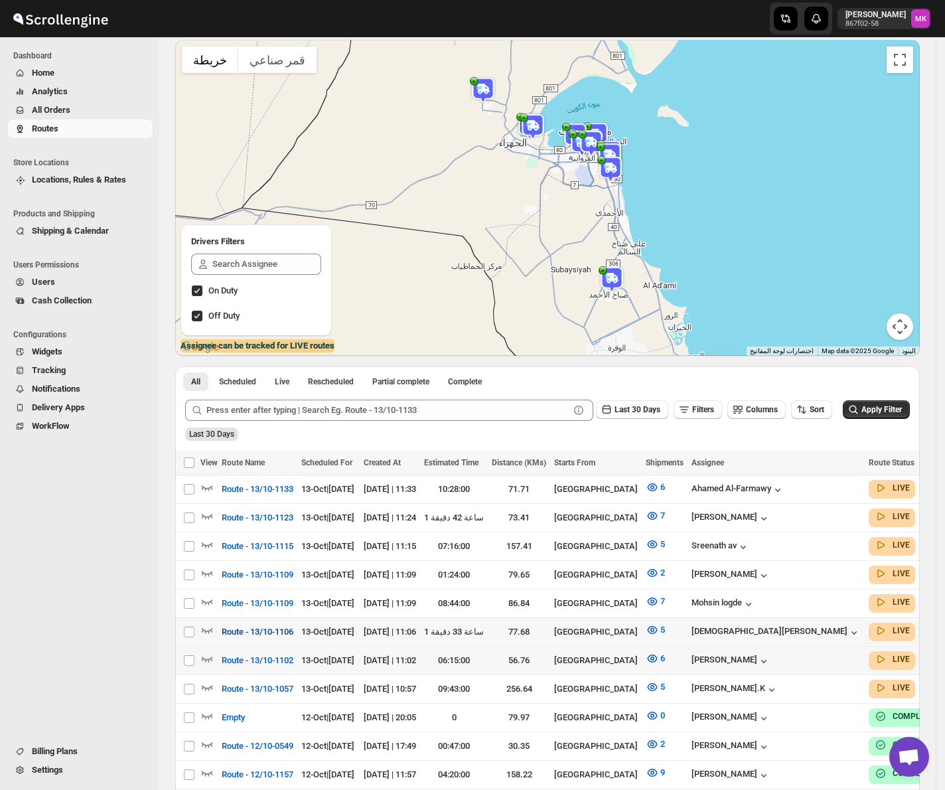
click at [271, 625] on span "Route - 13/10-1106" at bounding box center [258, 631] width 72 height 13
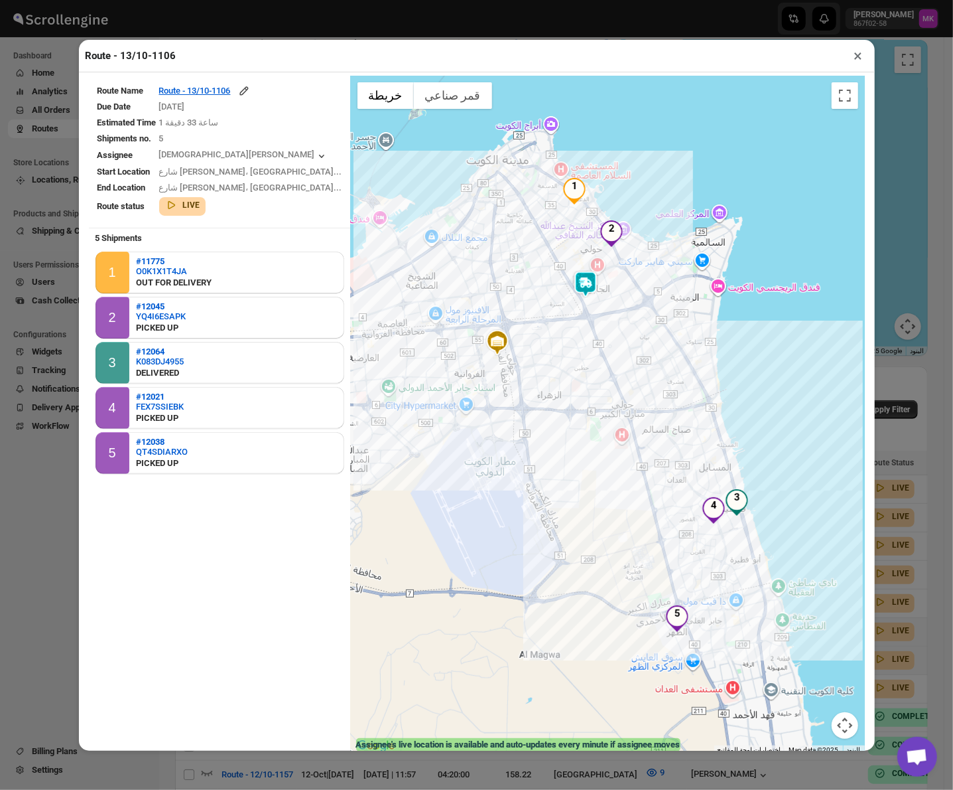
click at [906, 624] on div "Route - 13/10-1106 × Route Name Route - 13/10-1106 Due Date [DATE] Estimated Ti…" at bounding box center [476, 395] width 953 height 790
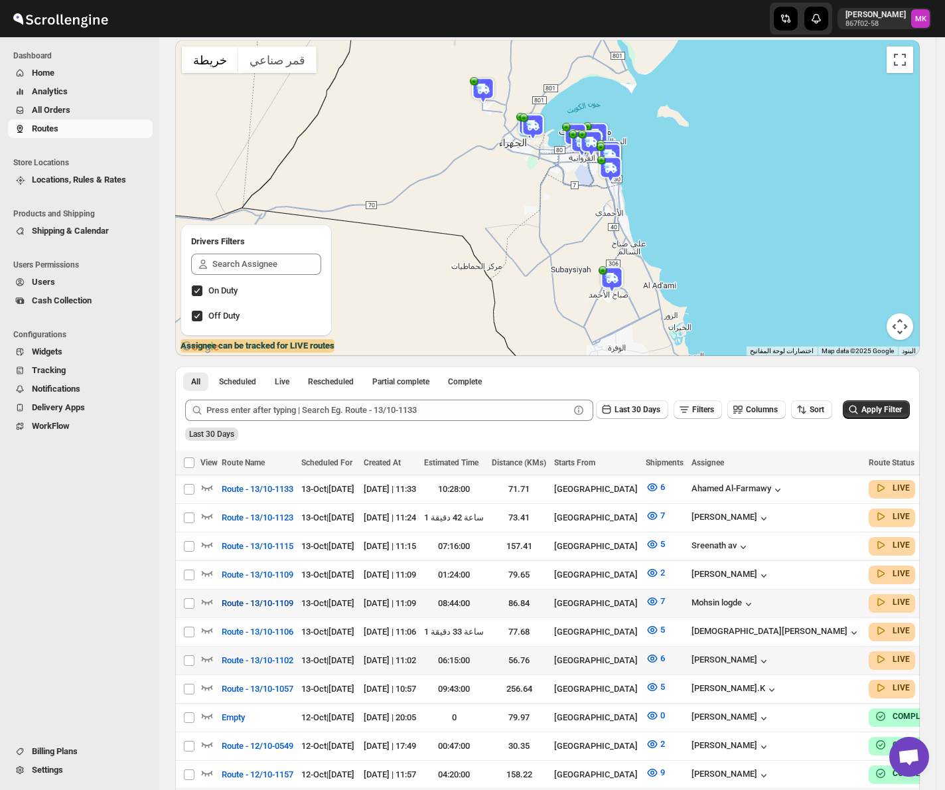
click at [261, 606] on button "Route - 13/10-1109" at bounding box center [258, 603] width 88 height 21
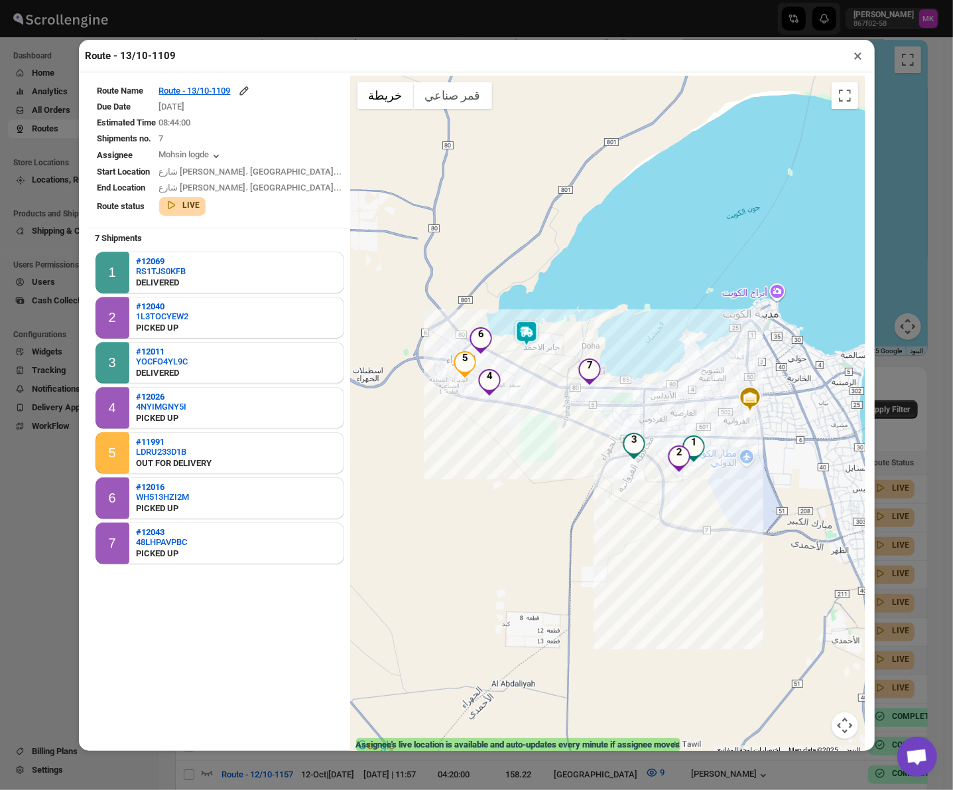
click at [855, 61] on button "×" at bounding box center [858, 55] width 19 height 19
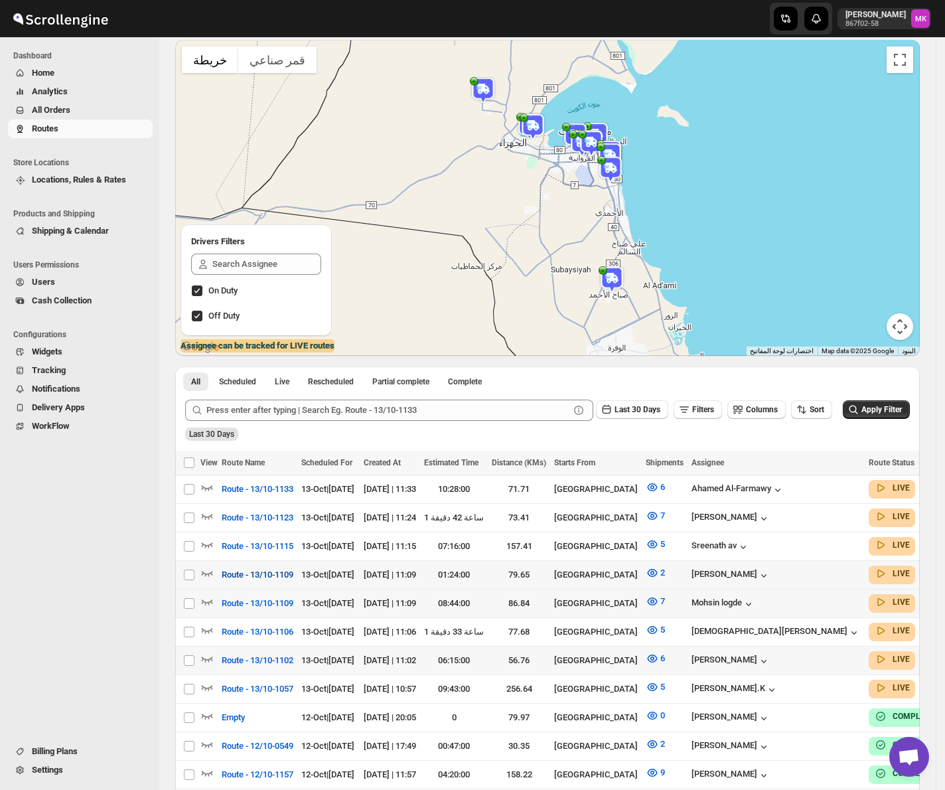
click at [273, 568] on span "Route - 13/10-1109" at bounding box center [258, 574] width 72 height 13
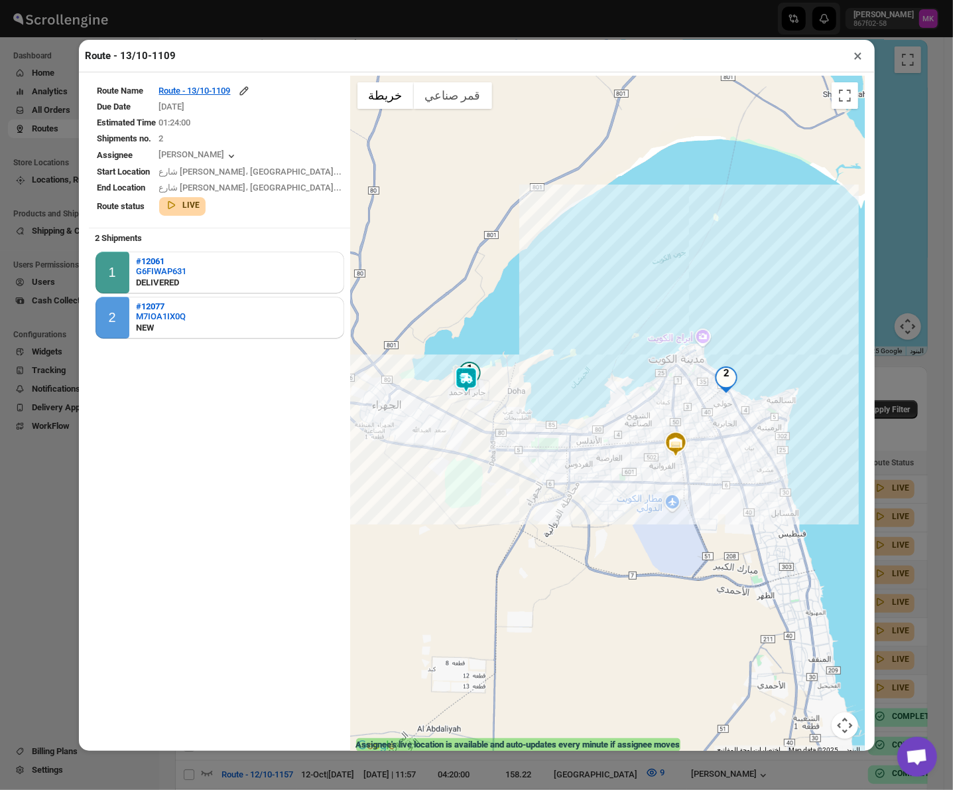
click at [860, 60] on button "×" at bounding box center [858, 55] width 19 height 19
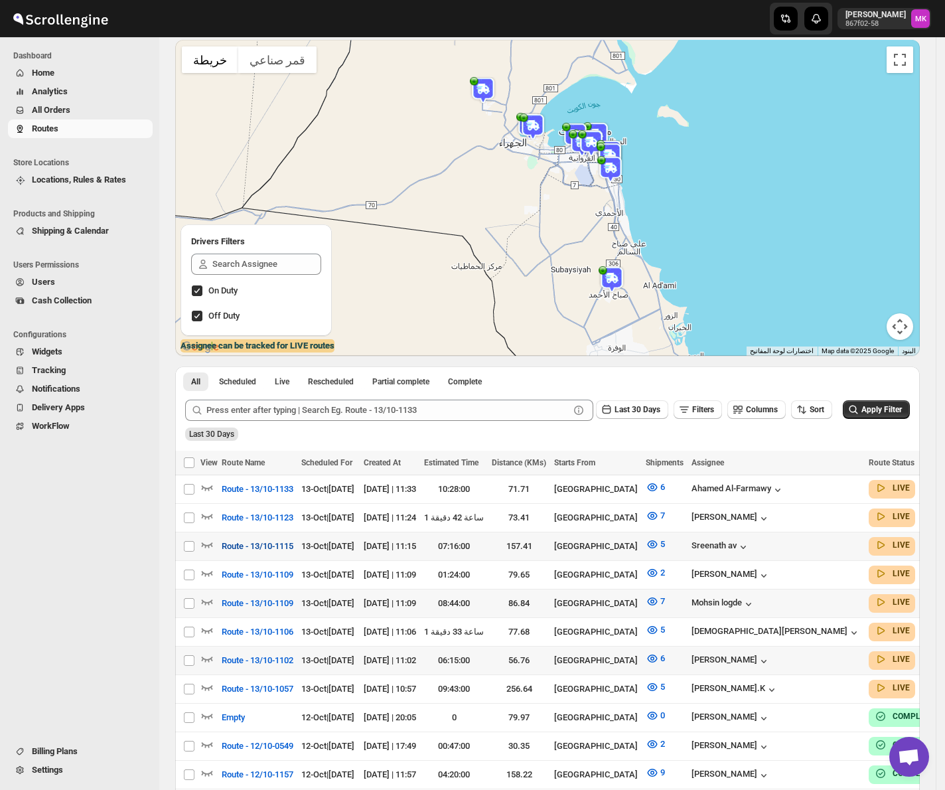
click at [279, 547] on span "Route - 13/10-1115" at bounding box center [258, 545] width 72 height 13
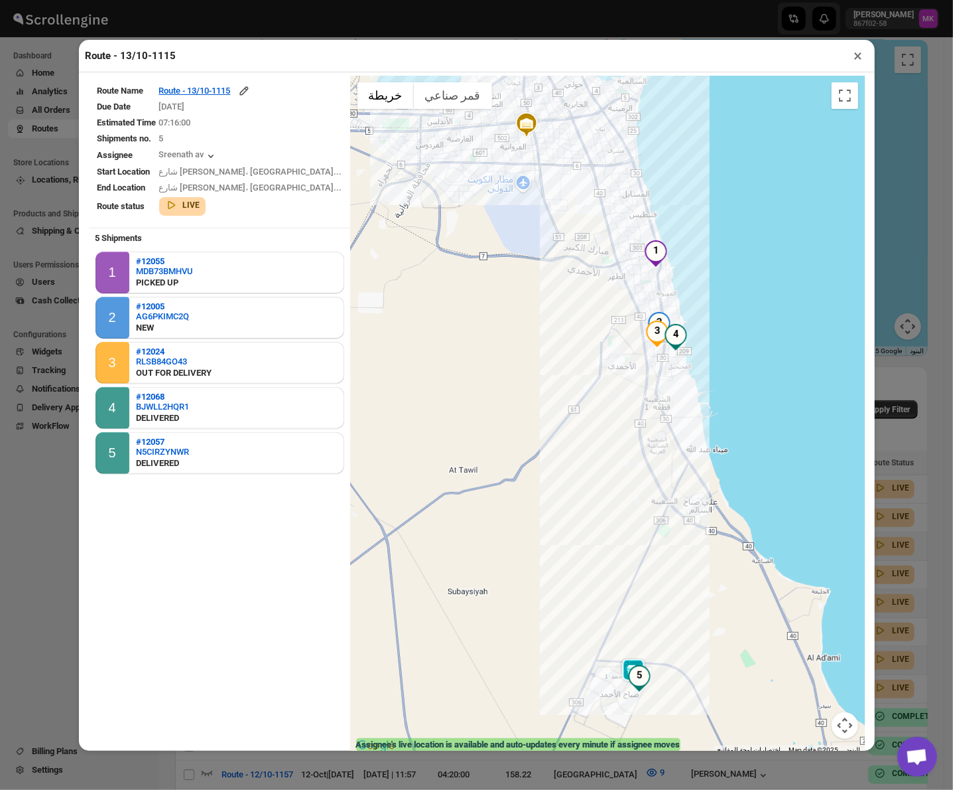
click at [858, 60] on button "×" at bounding box center [858, 55] width 19 height 19
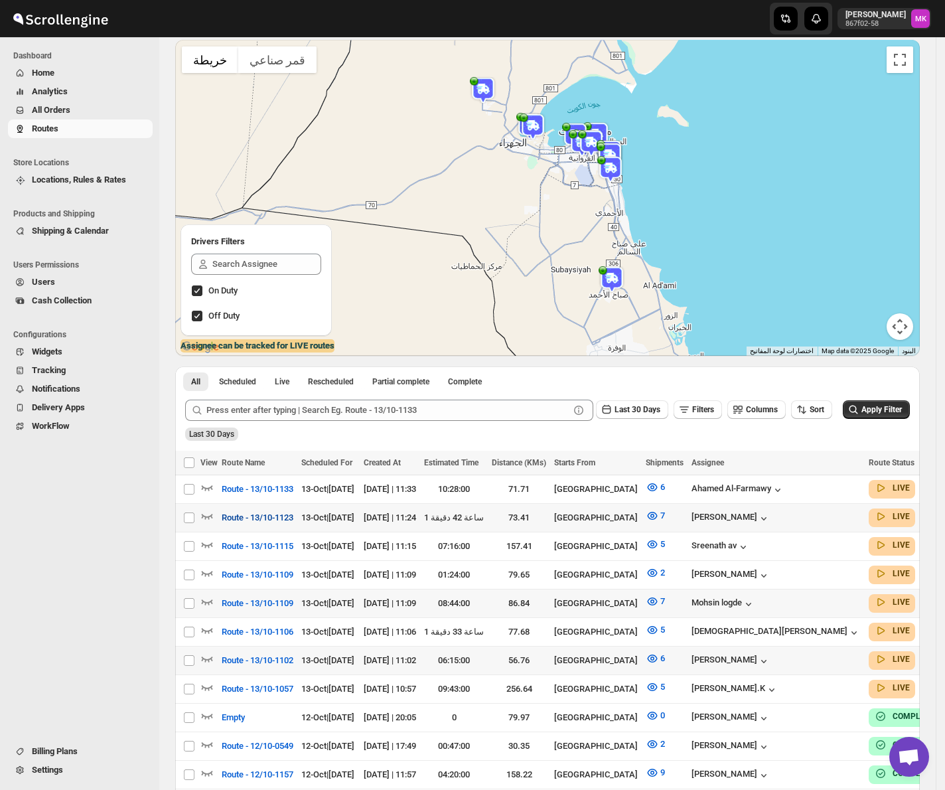
click at [261, 524] on button "Route - 13/10-1123" at bounding box center [258, 517] width 88 height 21
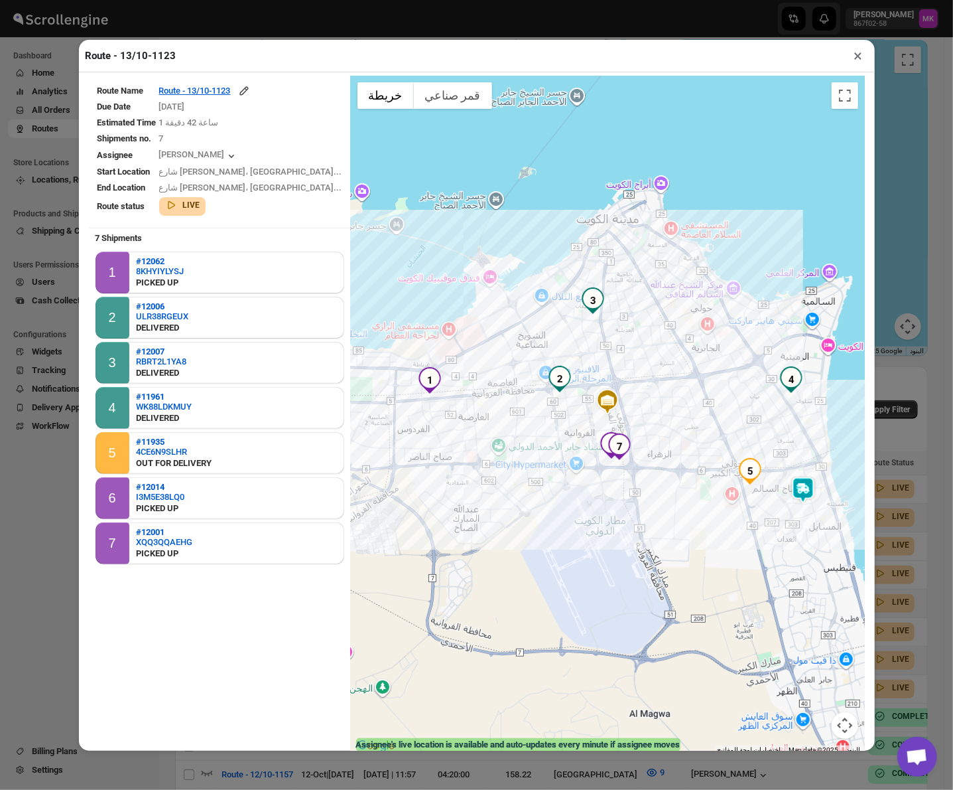
click at [858, 65] on button "×" at bounding box center [858, 55] width 19 height 19
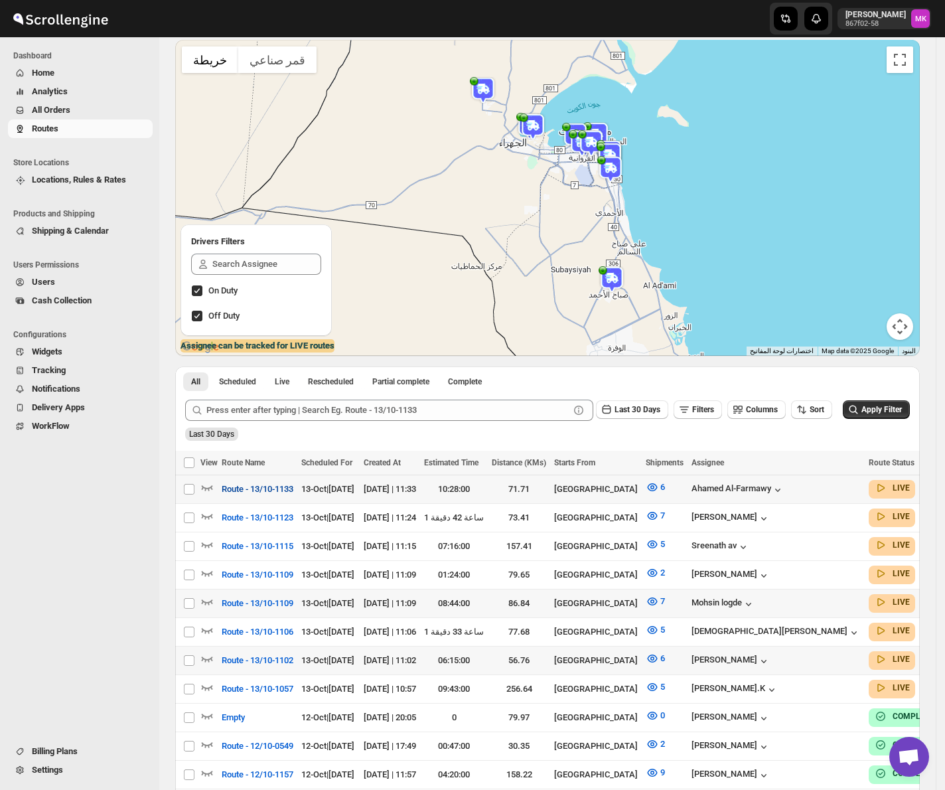
click at [251, 497] on button "Route - 13/10-1133" at bounding box center [258, 488] width 88 height 21
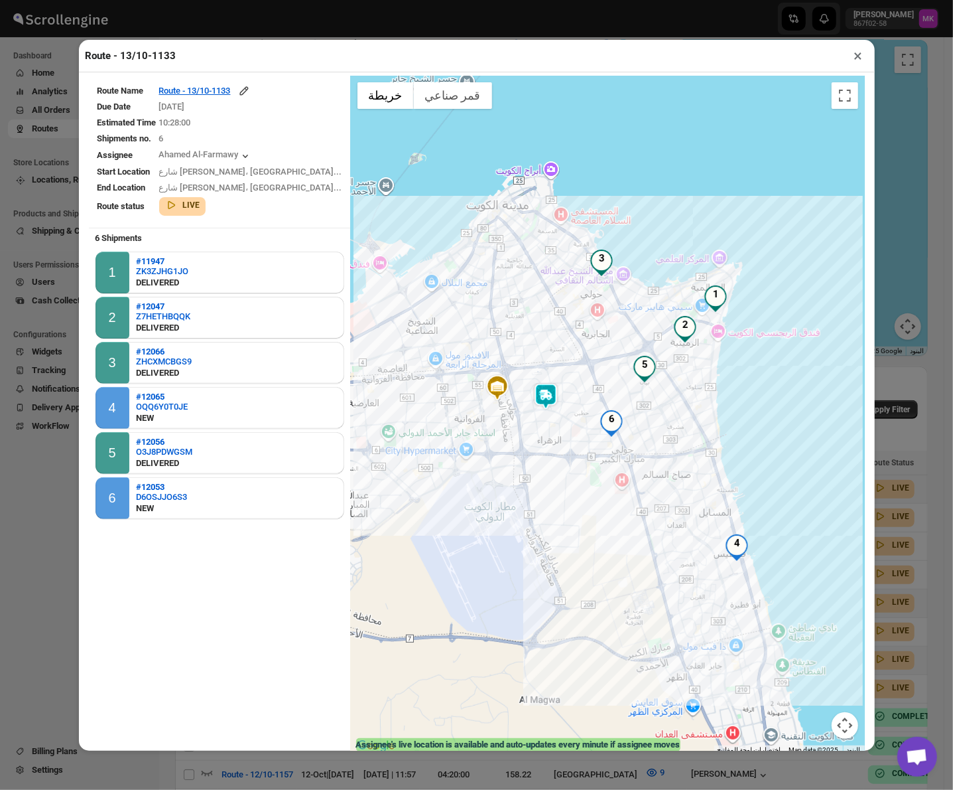
click at [855, 56] on button "×" at bounding box center [858, 55] width 19 height 19
